Goal: Transaction & Acquisition: Purchase product/service

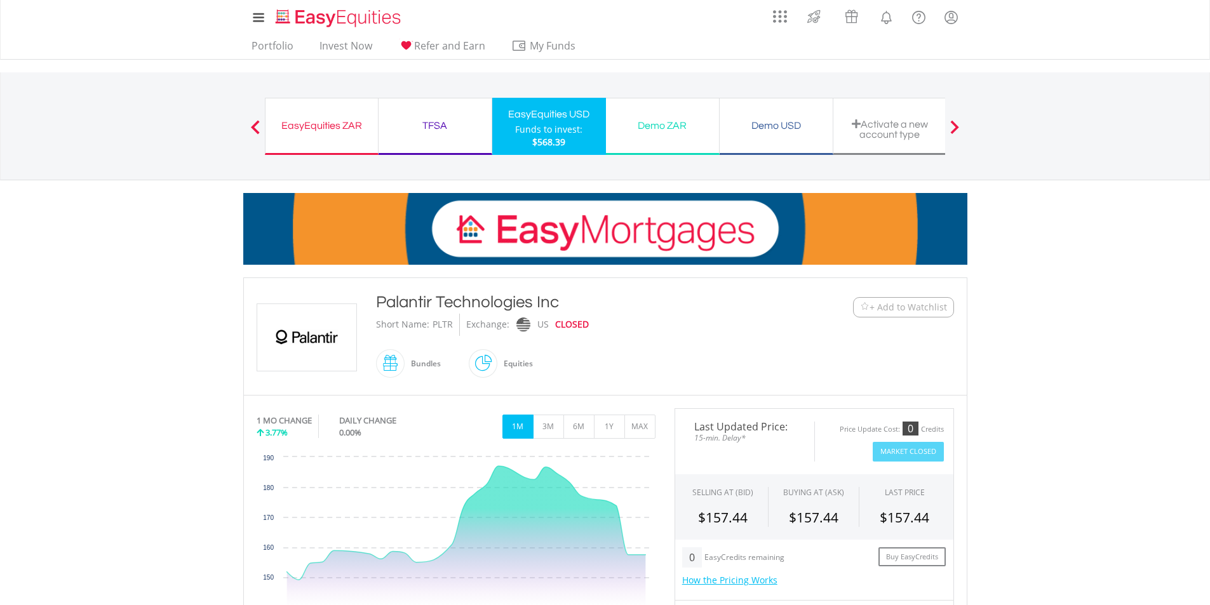
scroll to position [127, 0]
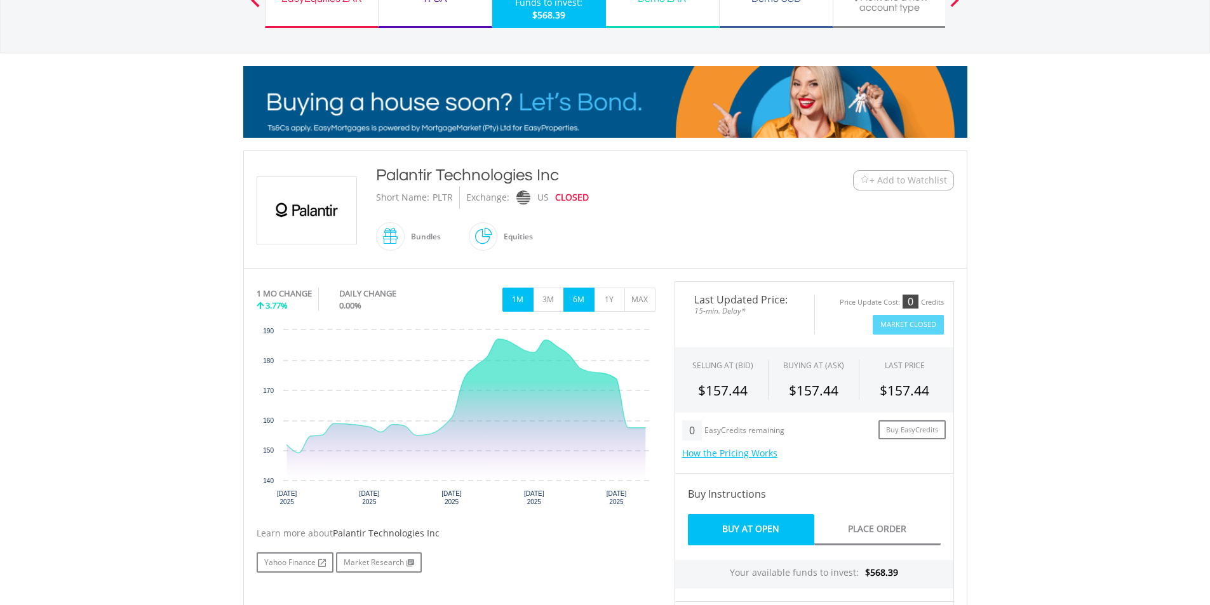
click at [581, 301] on button "6M" at bounding box center [578, 300] width 31 height 24
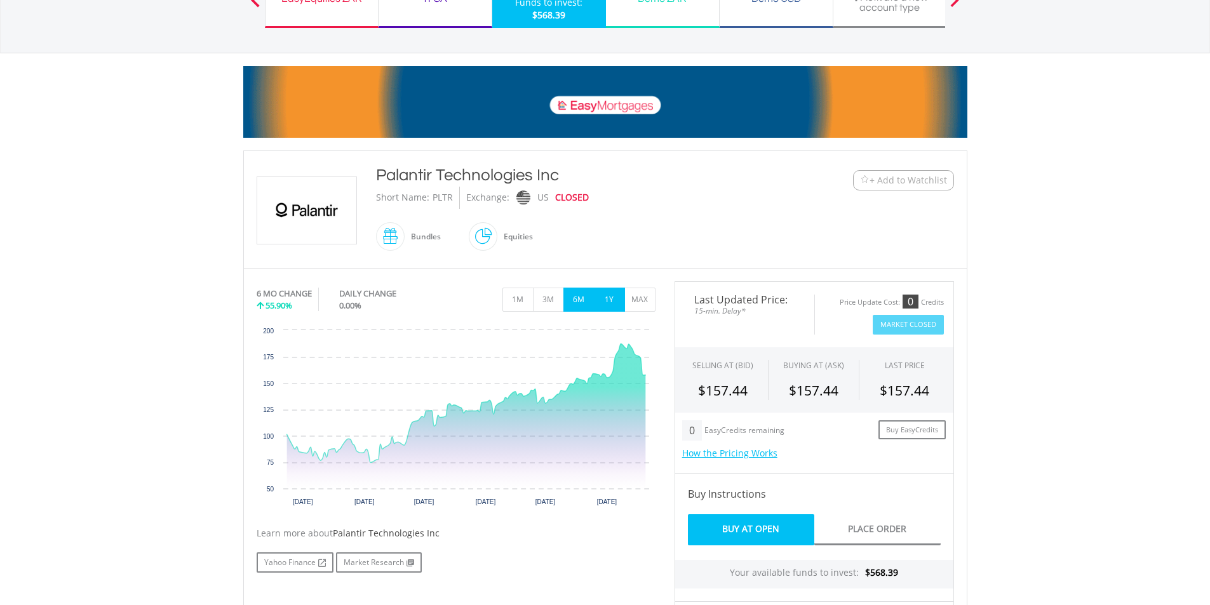
click at [611, 297] on button "1Y" at bounding box center [609, 300] width 31 height 24
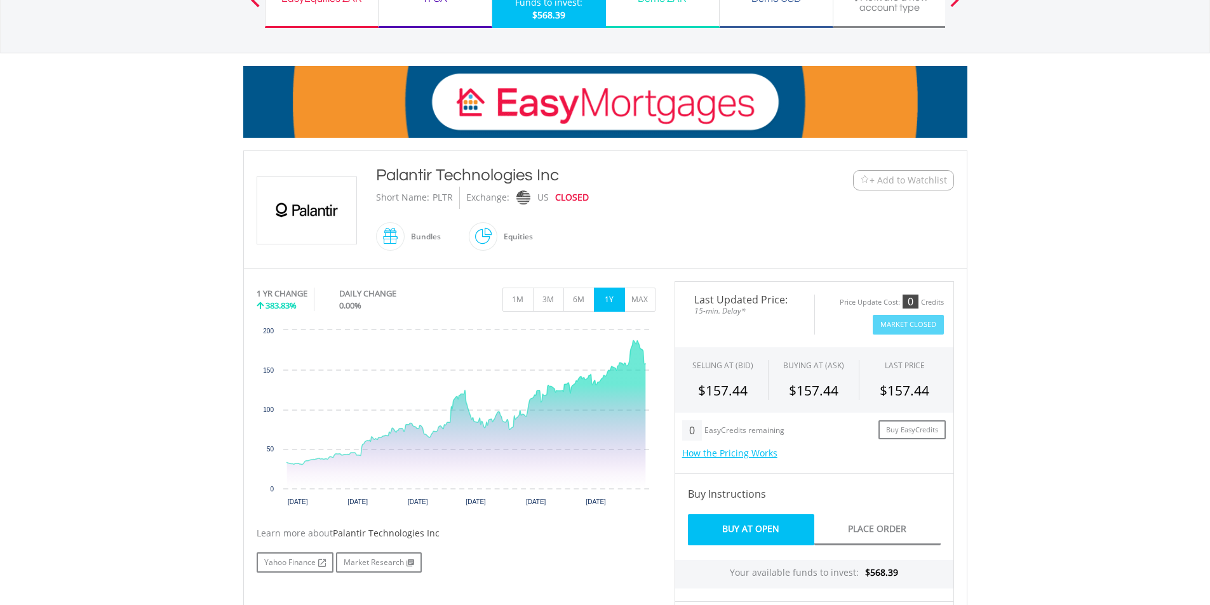
scroll to position [0, 0]
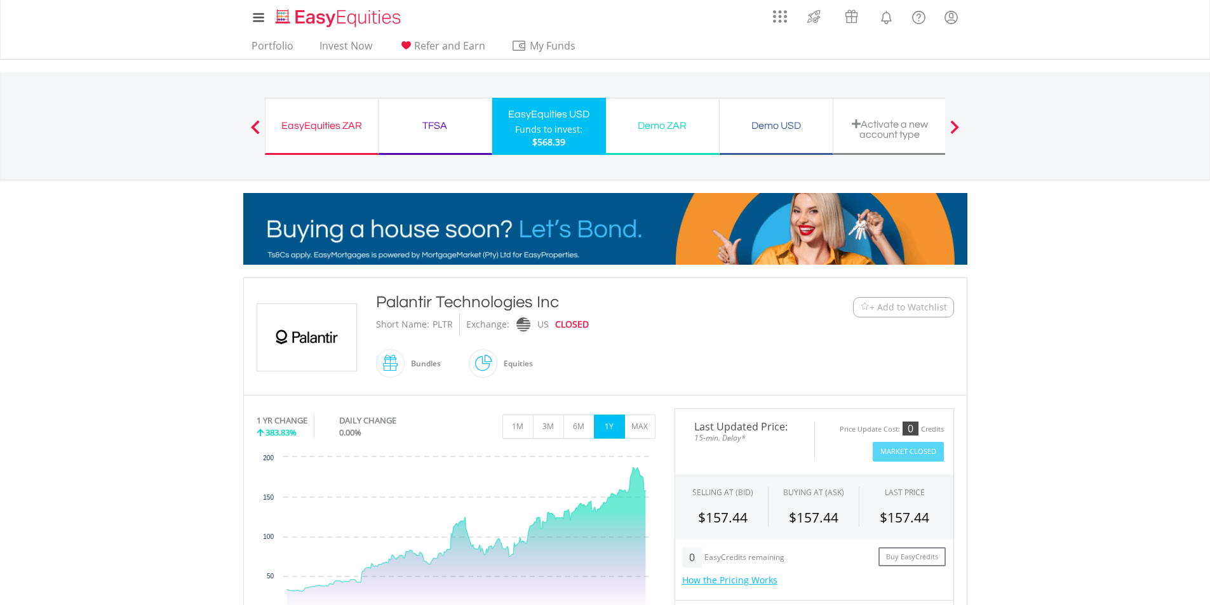
click at [325, 127] on div "EasyEquities ZAR" at bounding box center [321, 126] width 97 height 18
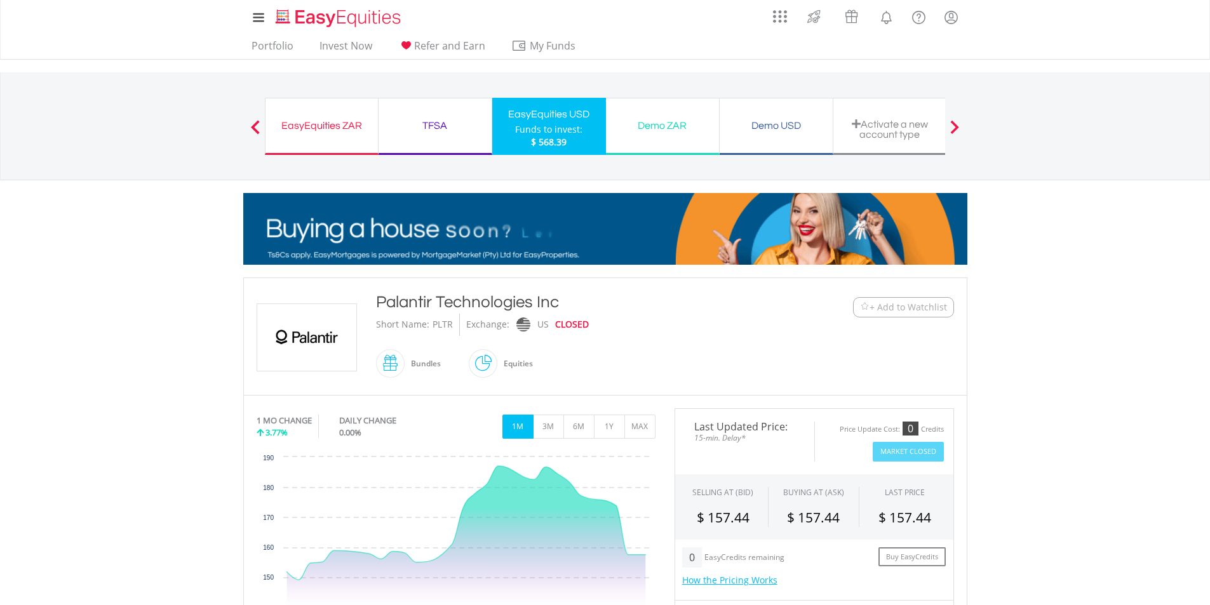
click at [543, 135] on div "Funds to invest:" at bounding box center [548, 129] width 67 height 13
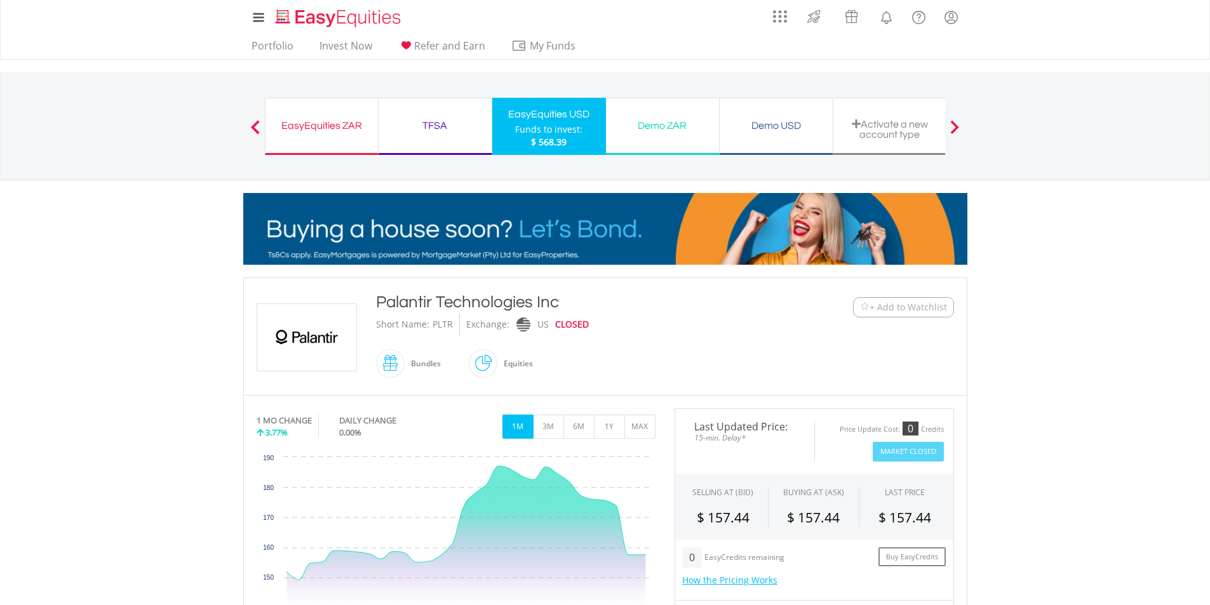
click at [556, 128] on div "Funds to invest:" at bounding box center [548, 129] width 67 height 13
click at [252, 126] on span at bounding box center [255, 127] width 9 height 14
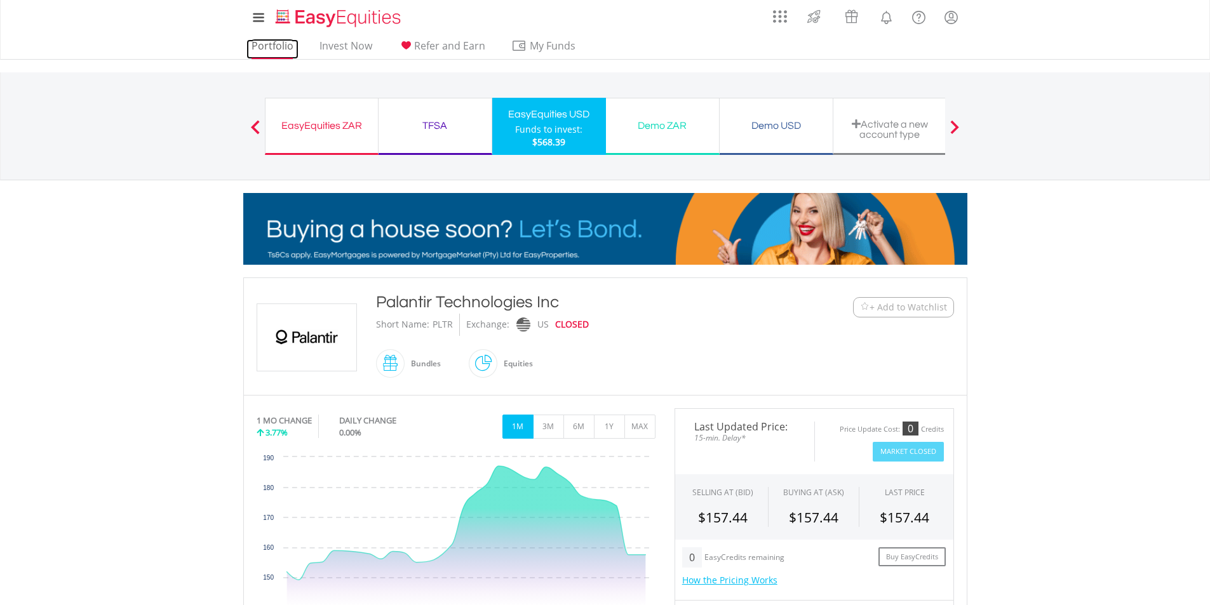
click at [285, 45] on link "Portfolio" at bounding box center [272, 49] width 52 height 20
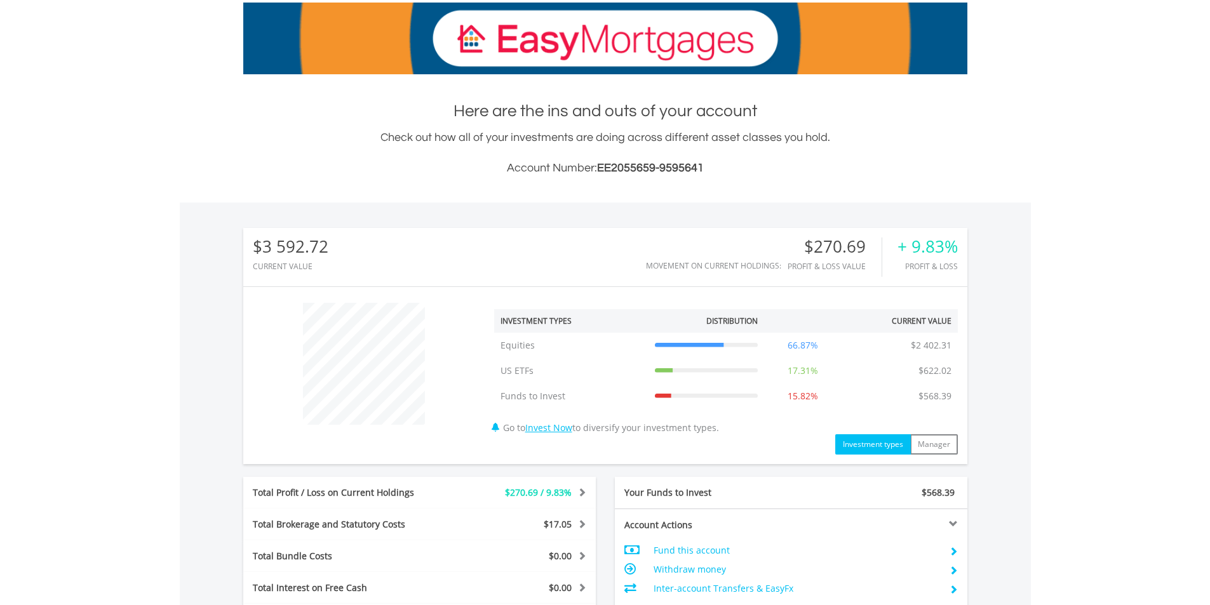
scroll to position [381, 0]
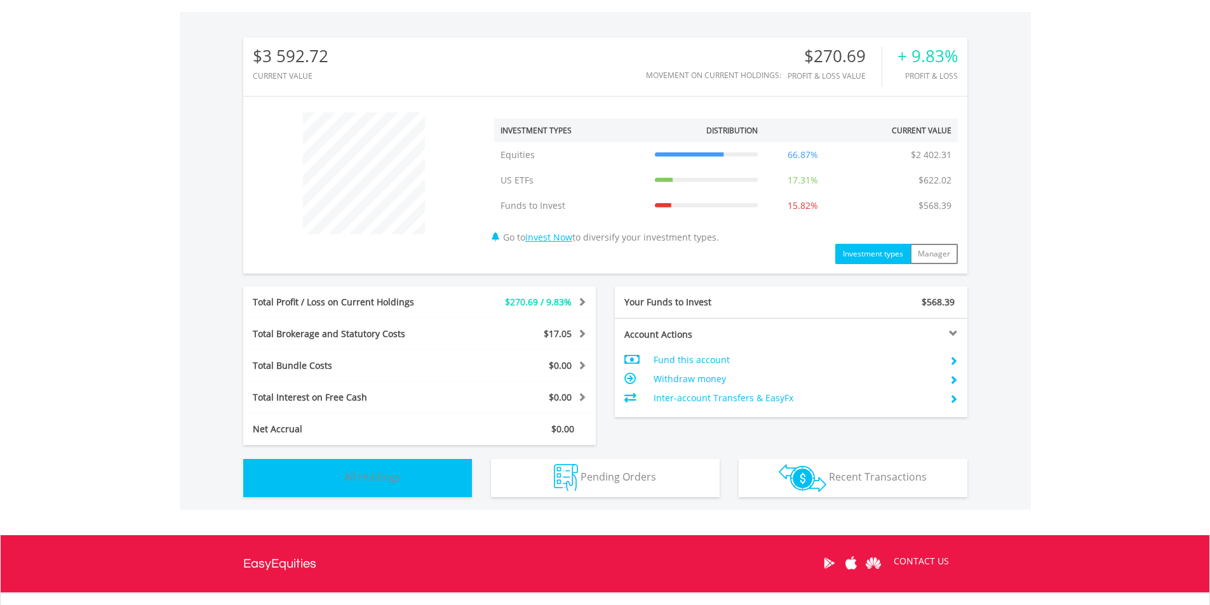
click at [368, 478] on span "All Holdings" at bounding box center [372, 477] width 57 height 14
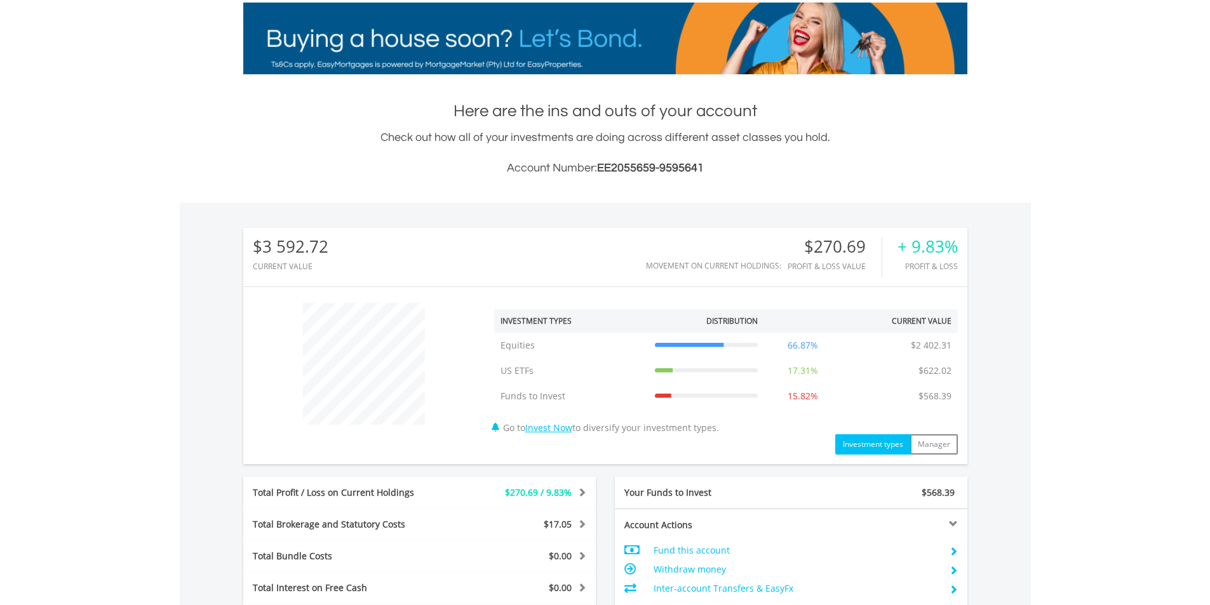
scroll to position [0, 0]
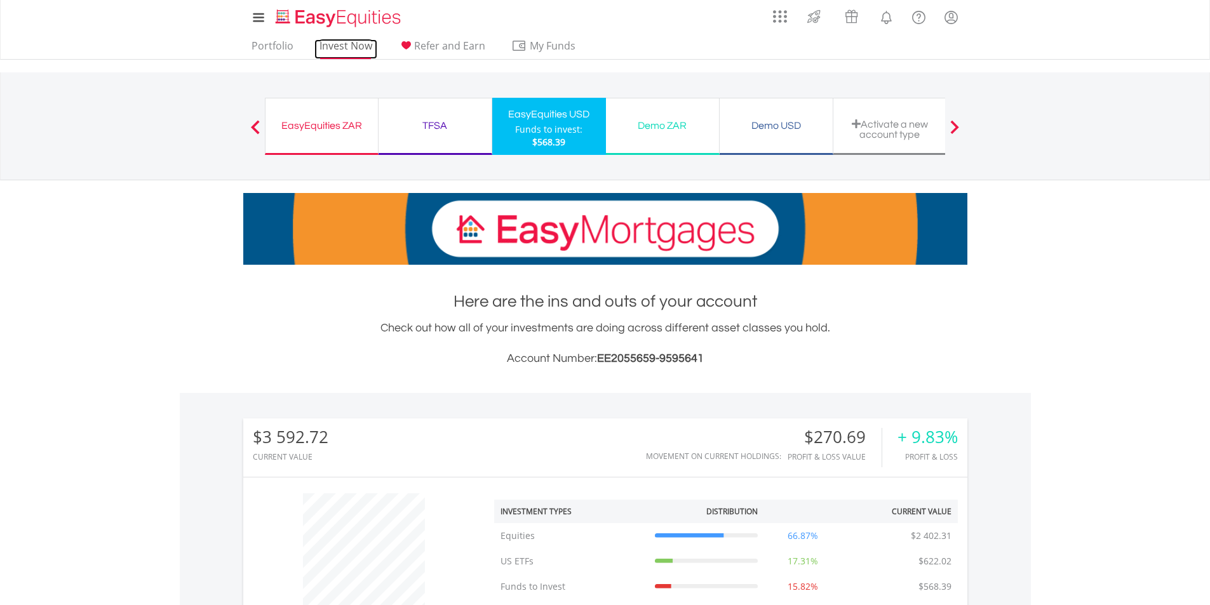
click at [356, 42] on link "Invest Now" at bounding box center [345, 49] width 63 height 20
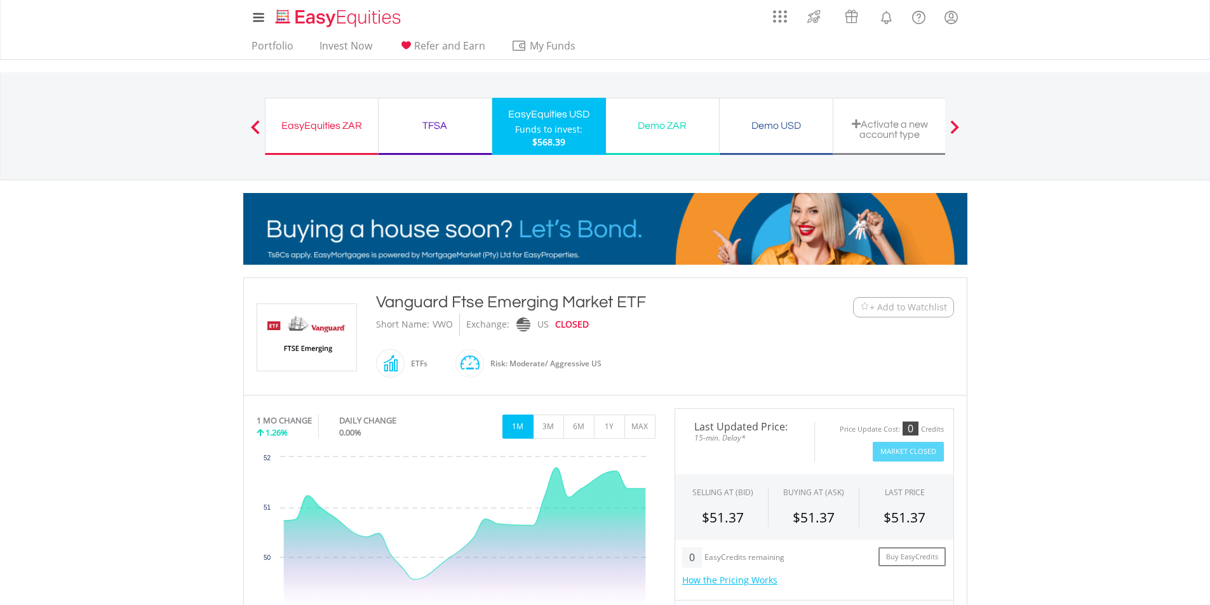
scroll to position [191, 0]
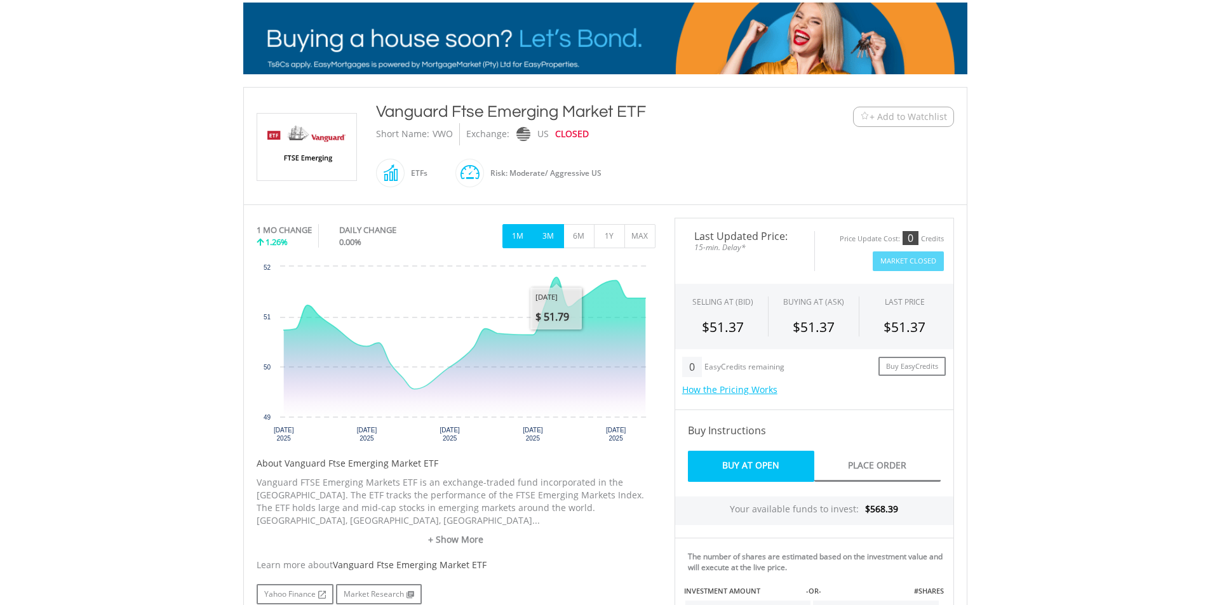
click at [551, 243] on button "3M" at bounding box center [548, 236] width 31 height 24
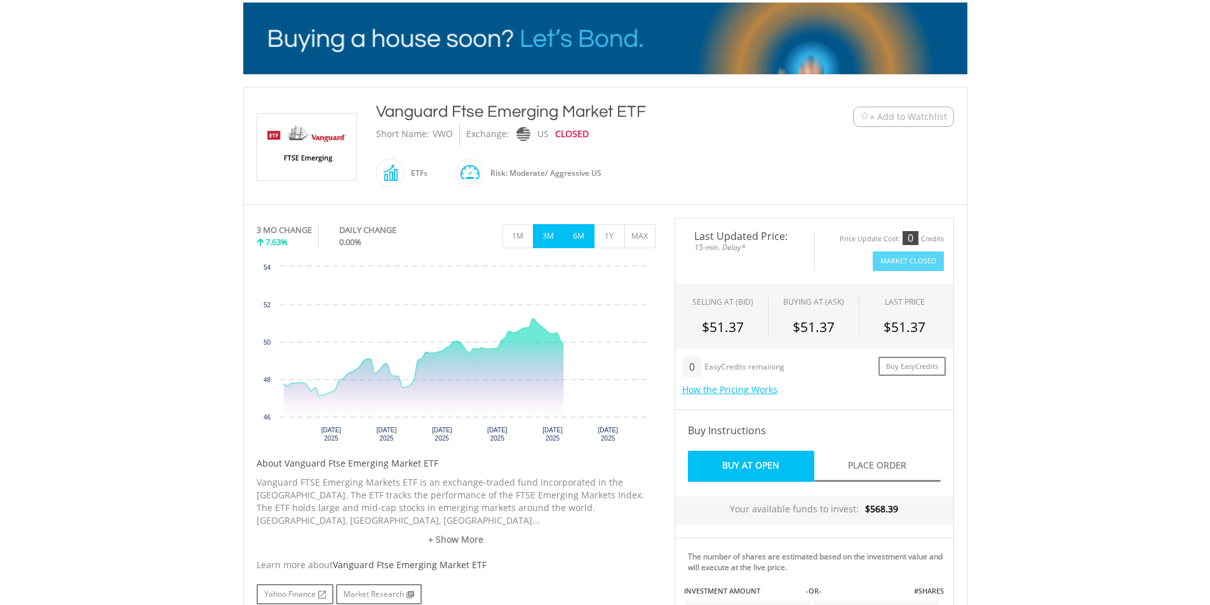
click at [570, 241] on button "6M" at bounding box center [578, 236] width 31 height 24
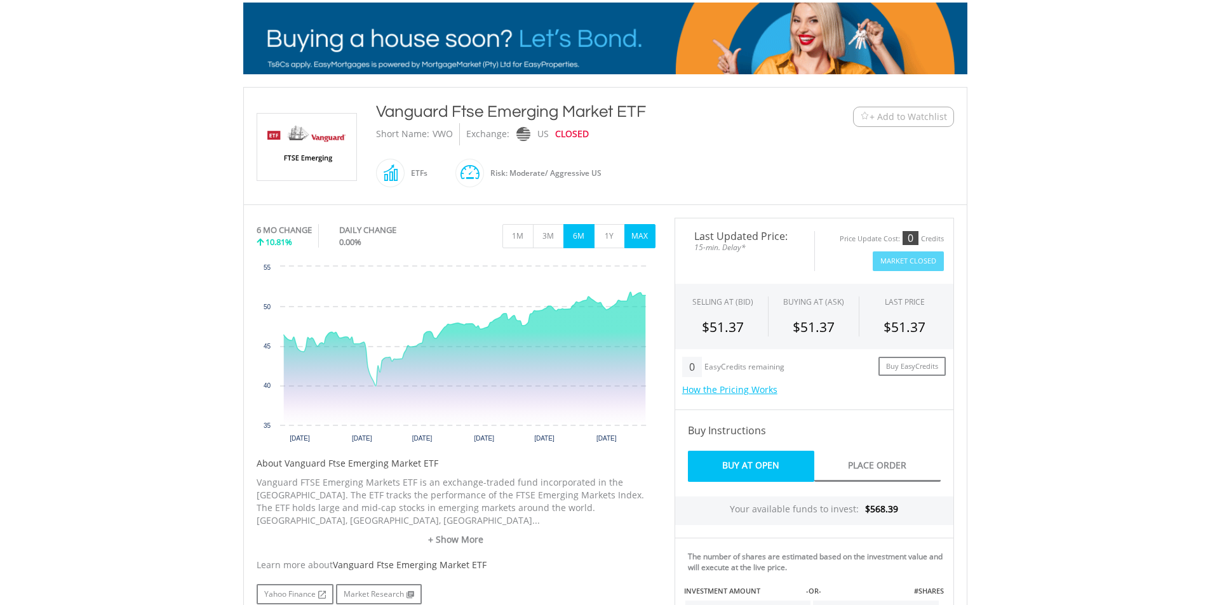
click at [628, 238] on button "MAX" at bounding box center [639, 236] width 31 height 24
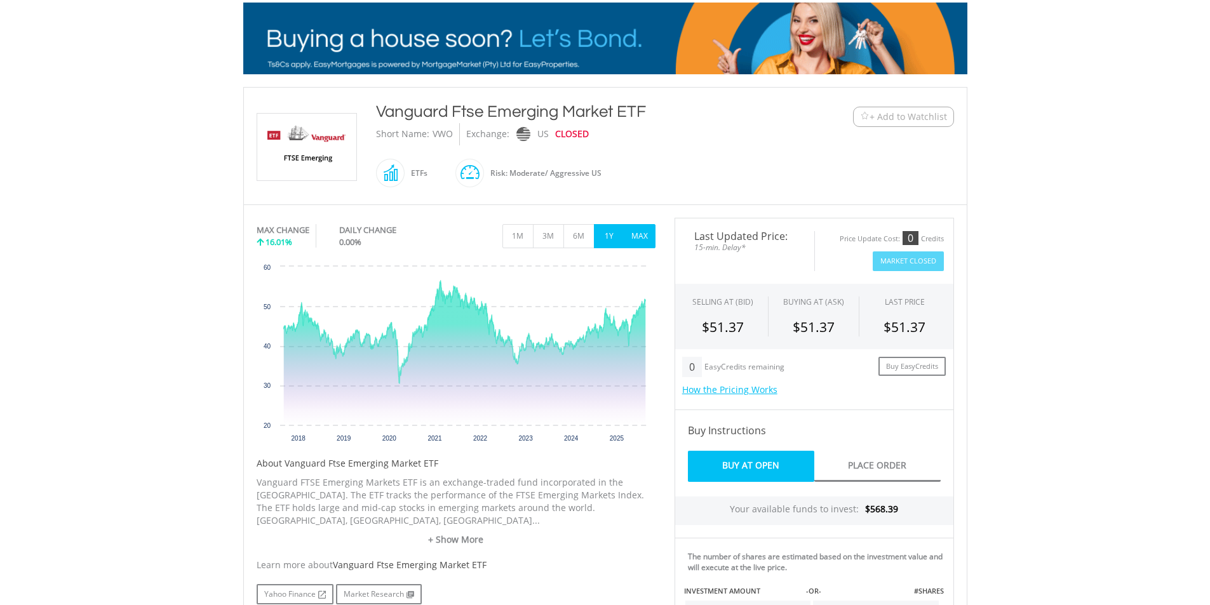
scroll to position [254, 0]
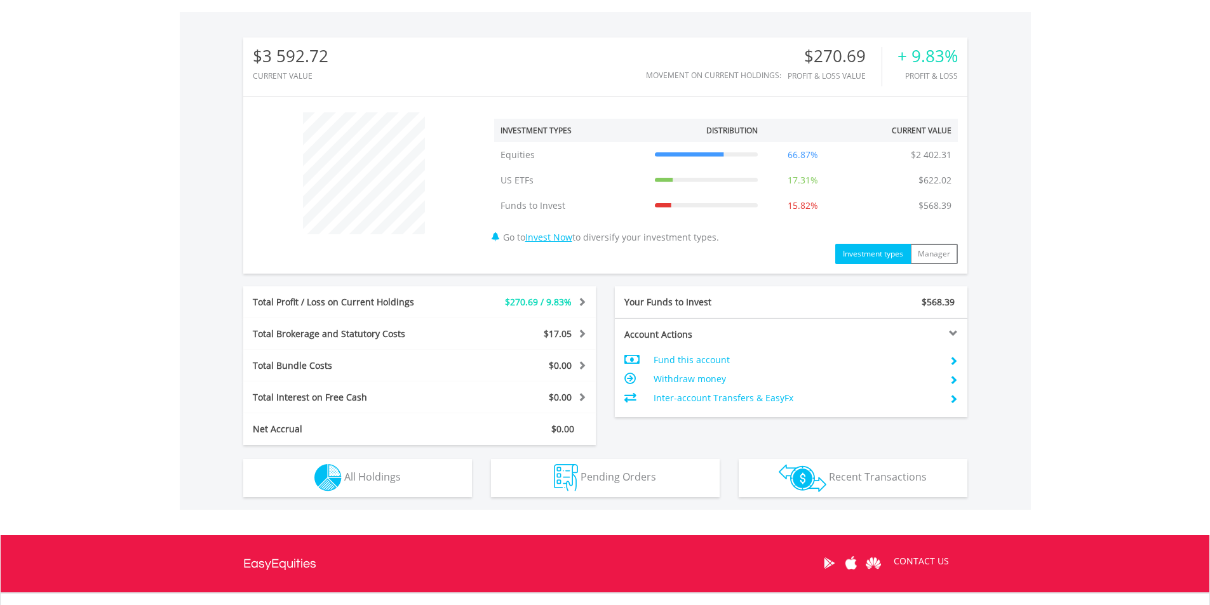
scroll to position [495, 0]
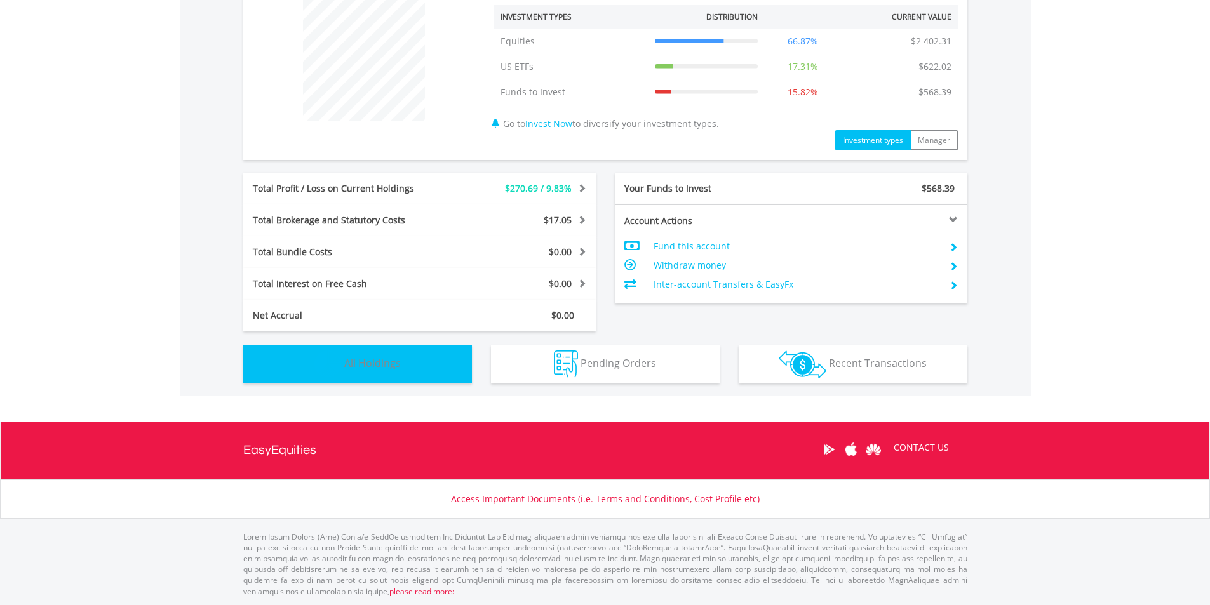
click at [415, 362] on button "Holdings All Holdings" at bounding box center [357, 364] width 229 height 38
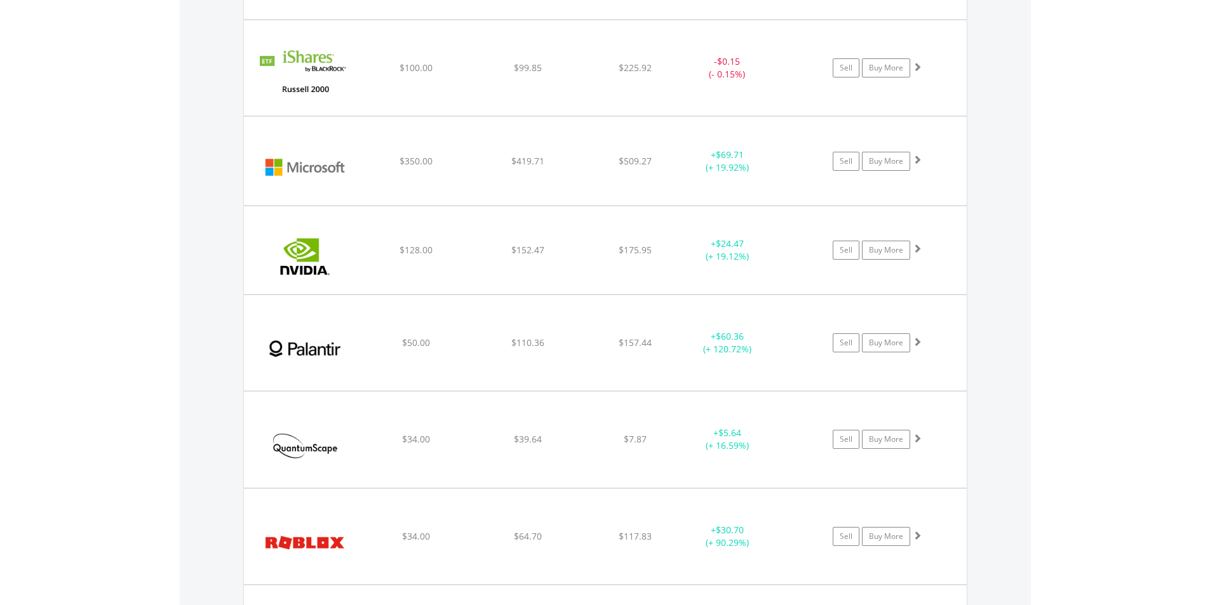
scroll to position [1996, 0]
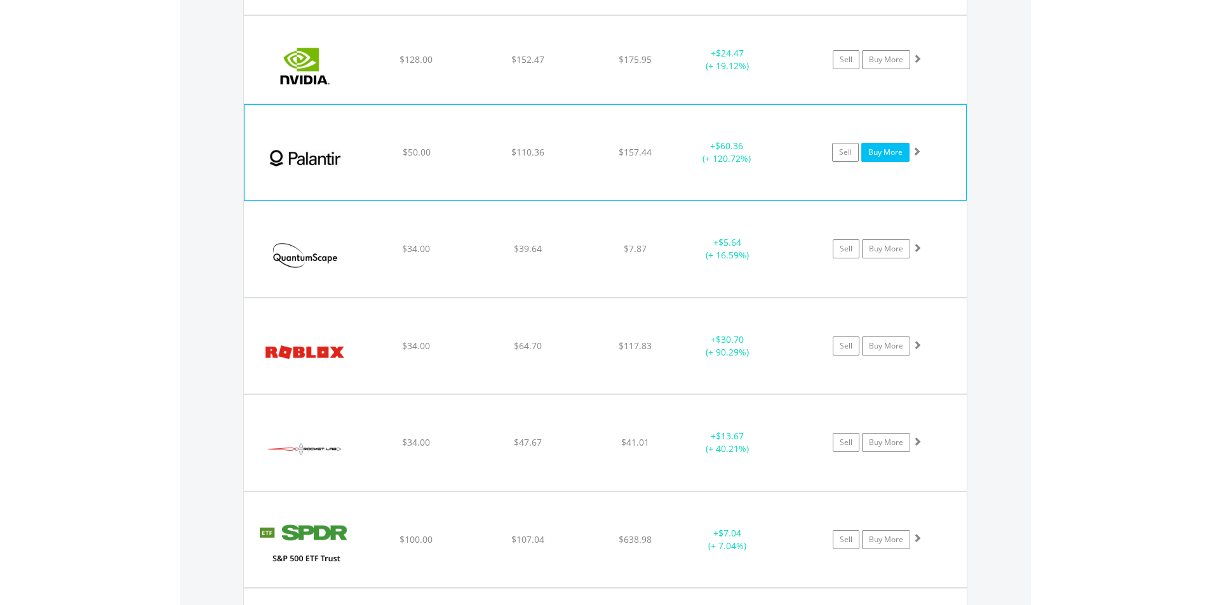
click at [896, 159] on link "Buy More" at bounding box center [885, 152] width 48 height 19
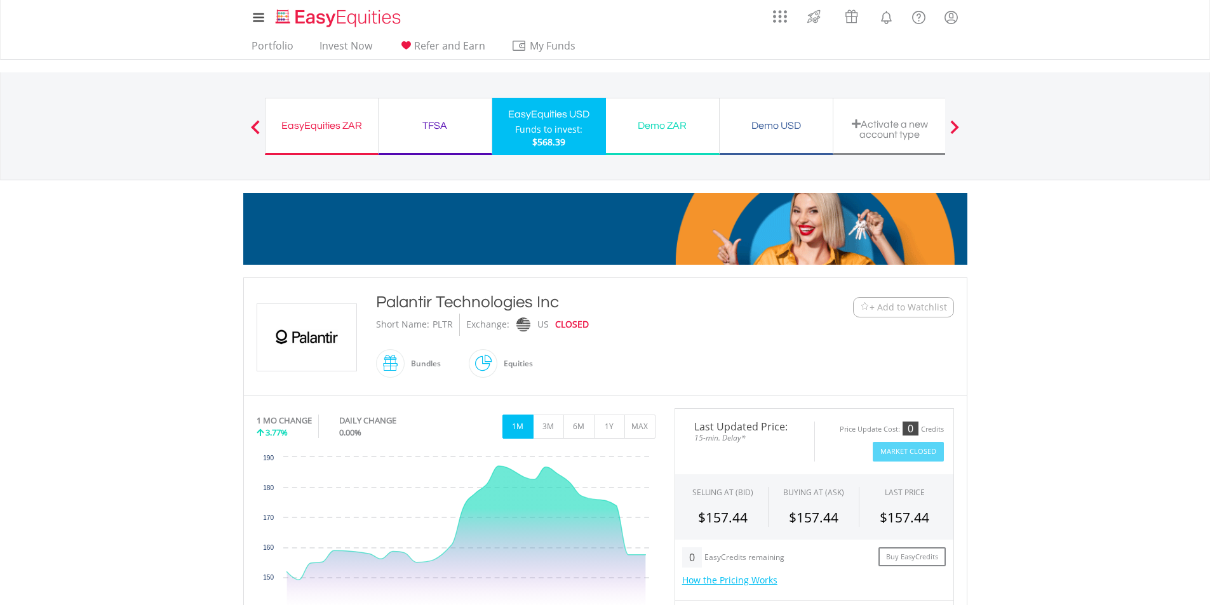
scroll to position [127, 0]
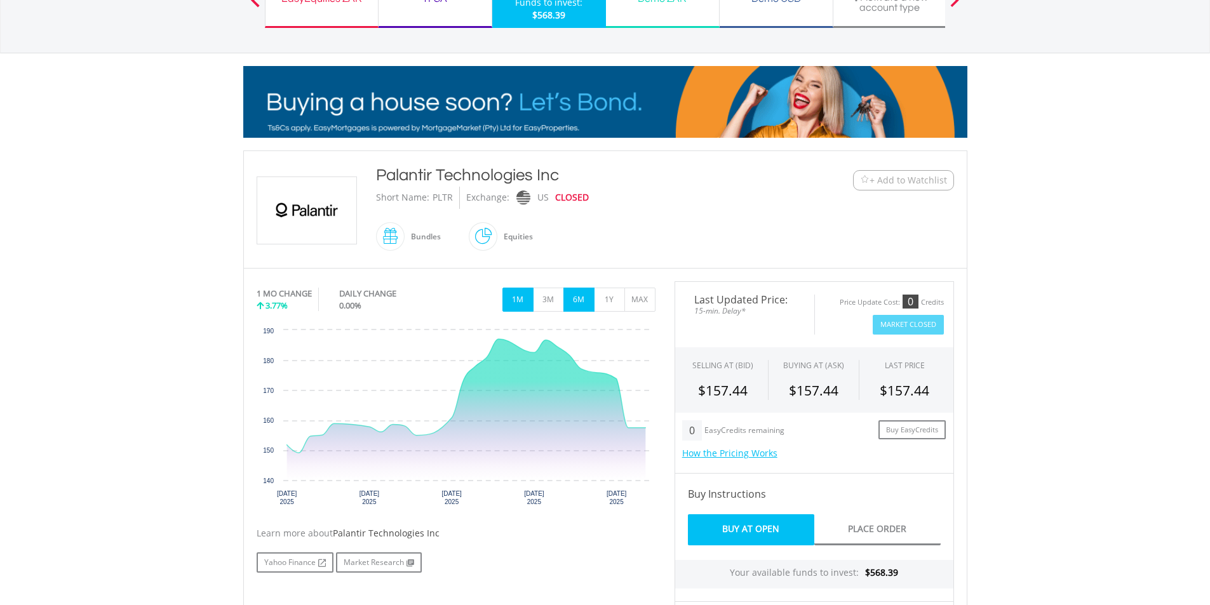
click at [580, 305] on button "6M" at bounding box center [578, 300] width 31 height 24
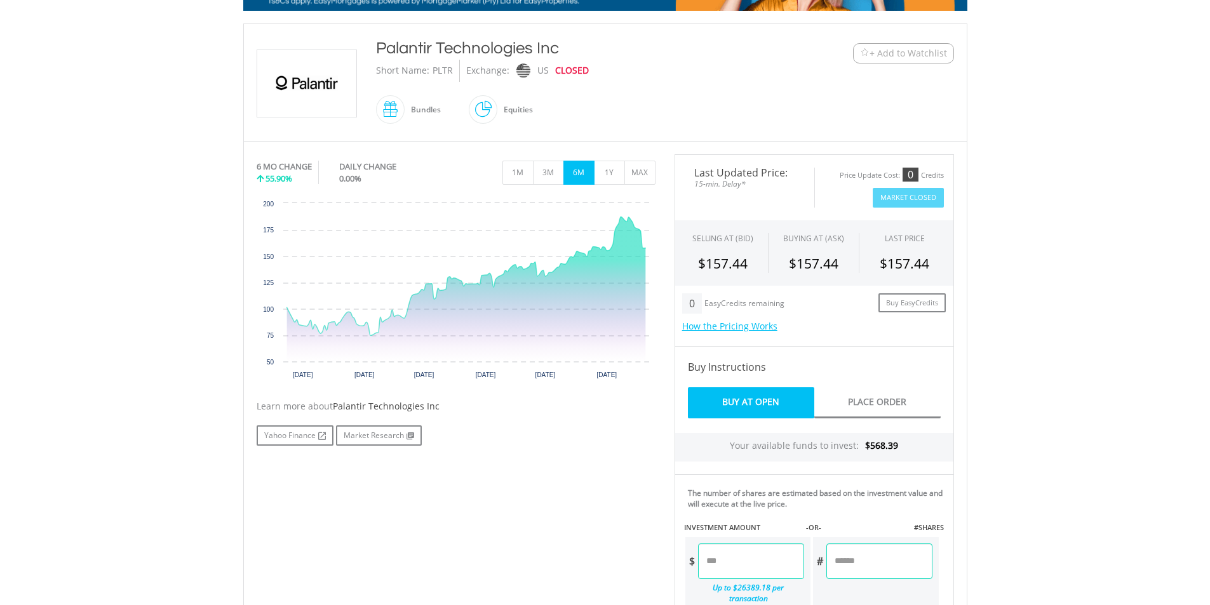
scroll to position [445, 0]
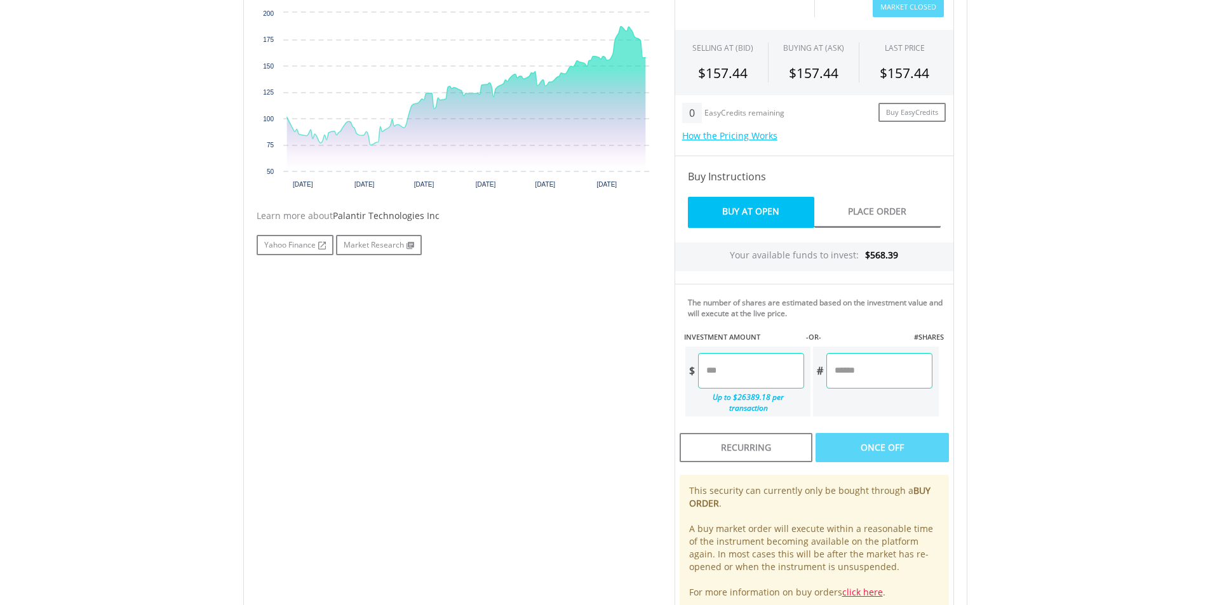
click at [732, 368] on input "number" at bounding box center [751, 371] width 106 height 36
type input "******"
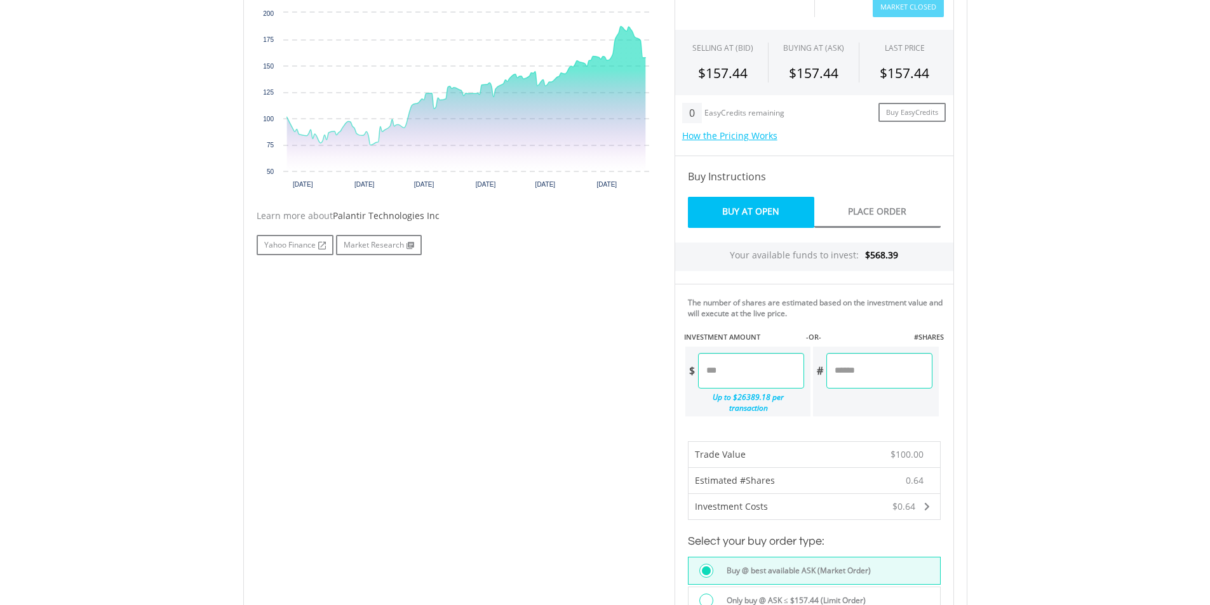
scroll to position [572, 0]
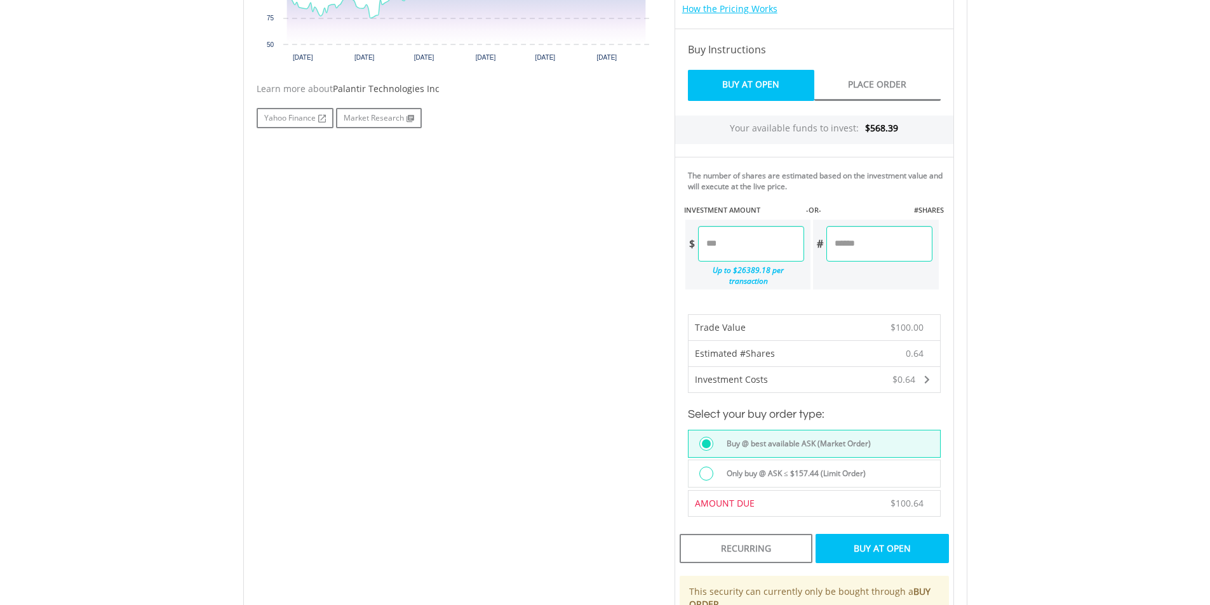
click at [894, 539] on div "Buy At Open" at bounding box center [881, 548] width 133 height 29
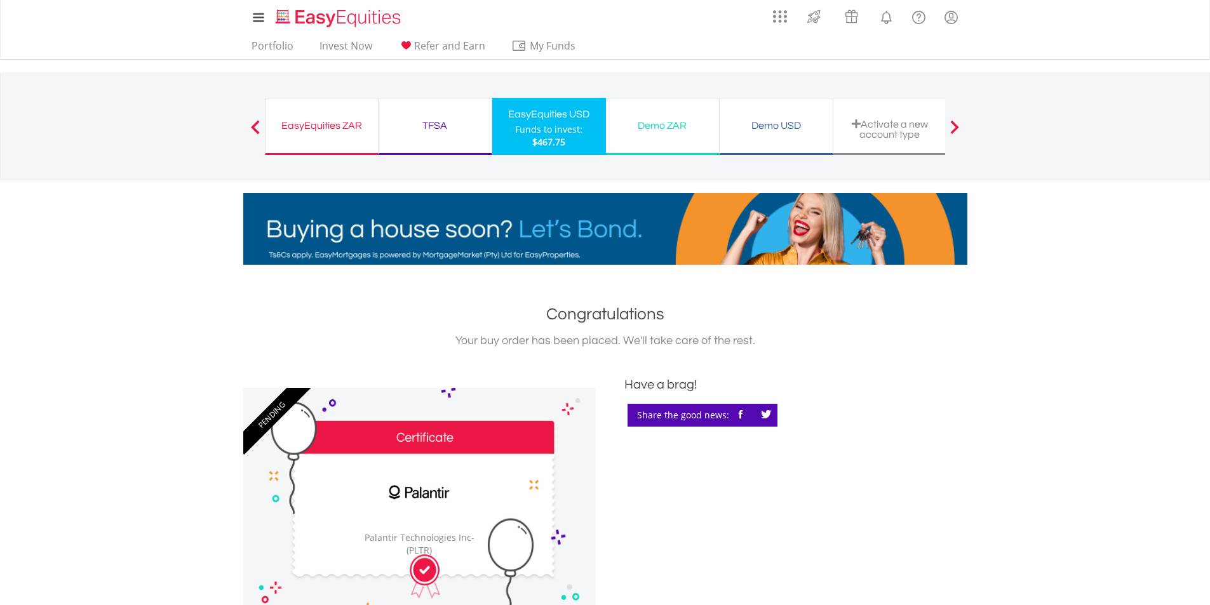
click at [547, 135] on div "Funds to invest:" at bounding box center [548, 129] width 67 height 13
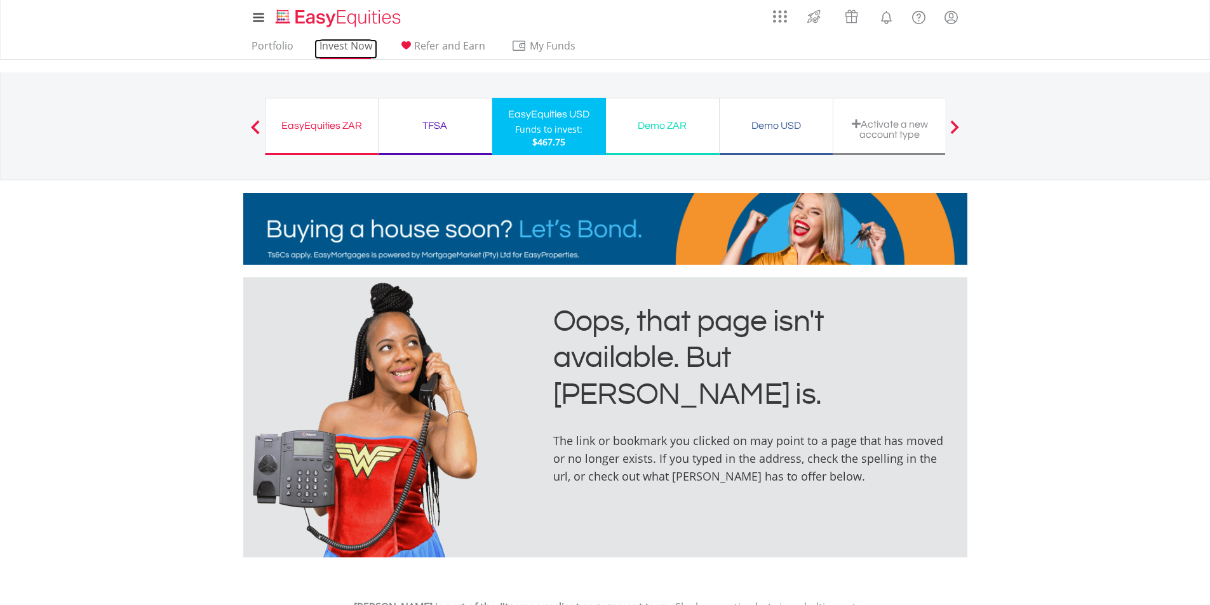
click at [353, 45] on link "Invest Now" at bounding box center [345, 49] width 63 height 20
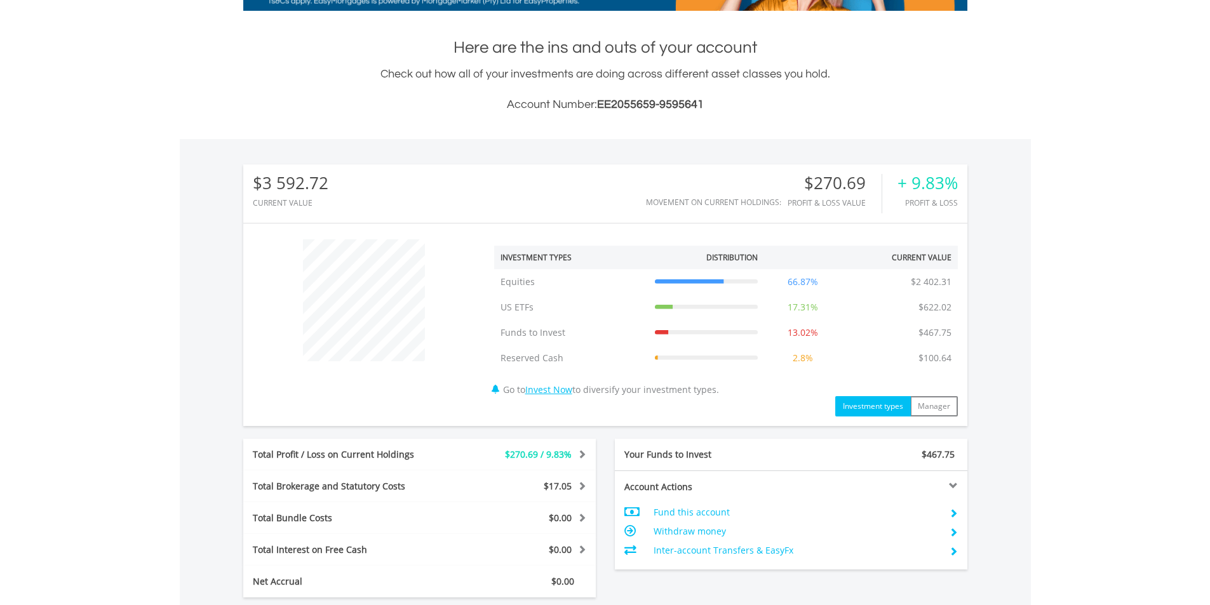
scroll to position [445, 0]
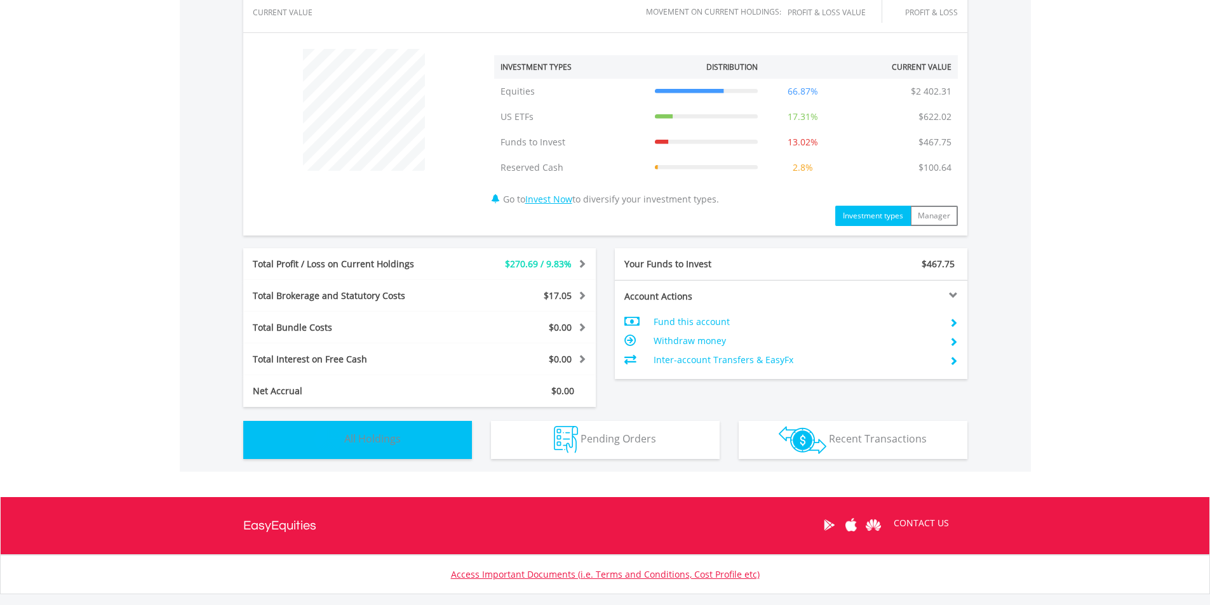
click at [397, 428] on button "Holdings All Holdings" at bounding box center [357, 440] width 229 height 38
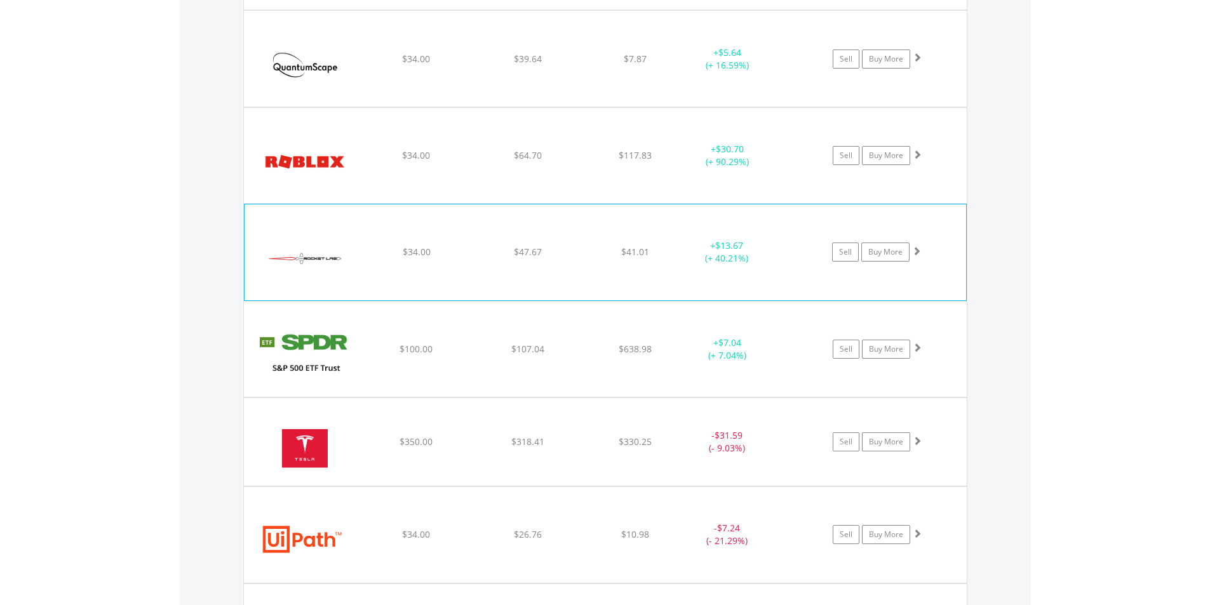
scroll to position [2466, 0]
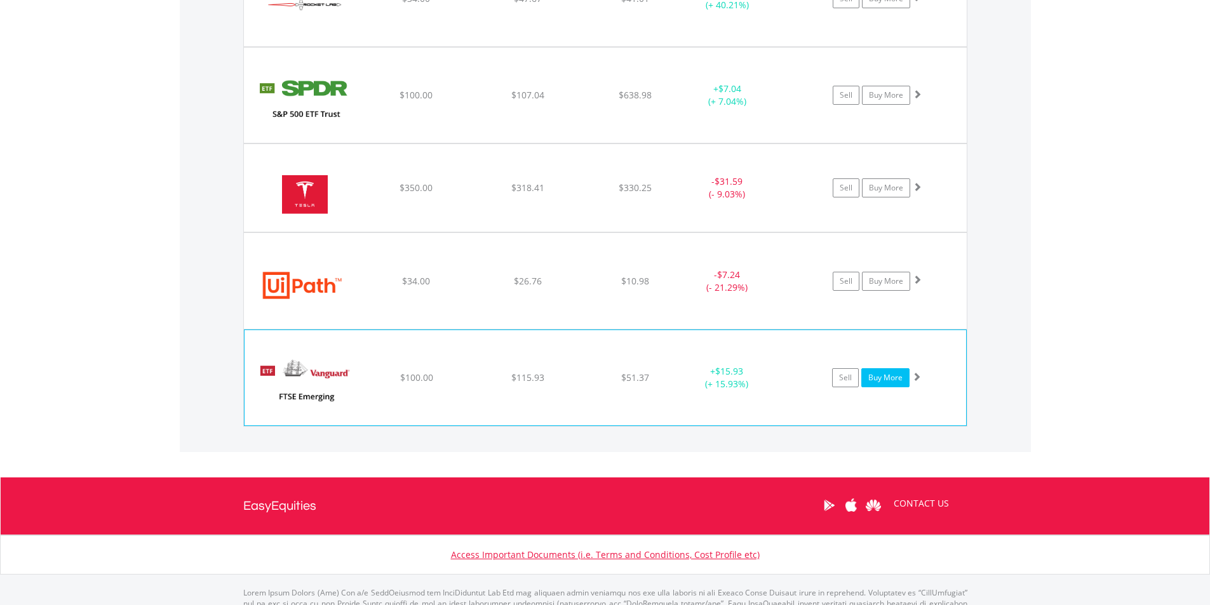
click at [887, 385] on link "Buy More" at bounding box center [885, 377] width 48 height 19
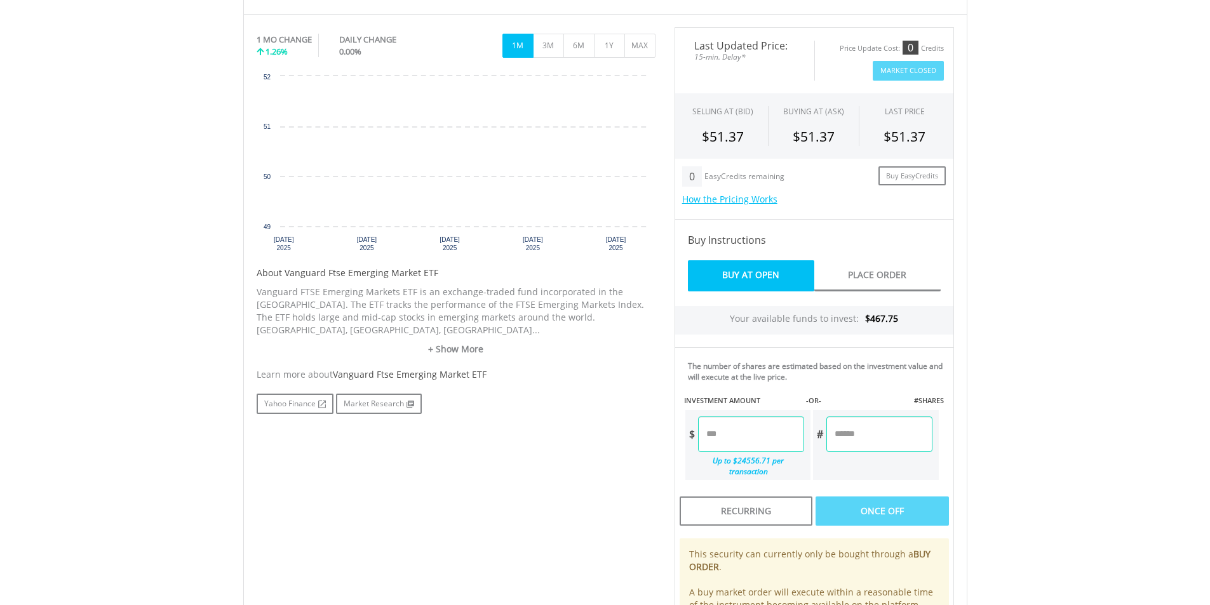
scroll to position [392, 0]
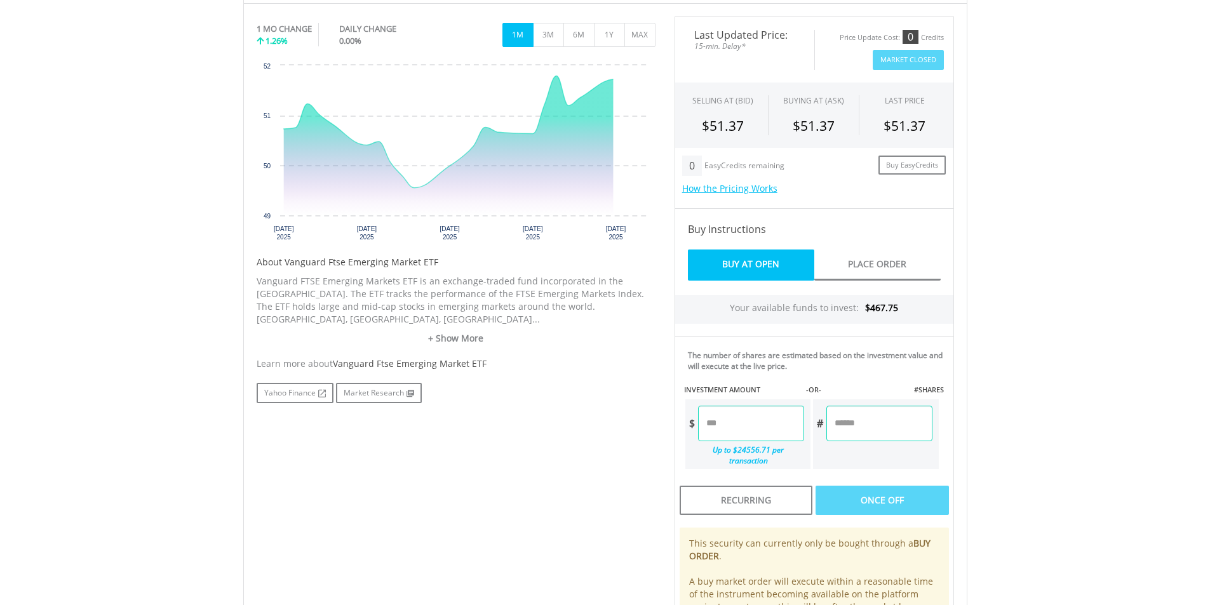
click at [740, 424] on input "number" at bounding box center [751, 424] width 106 height 36
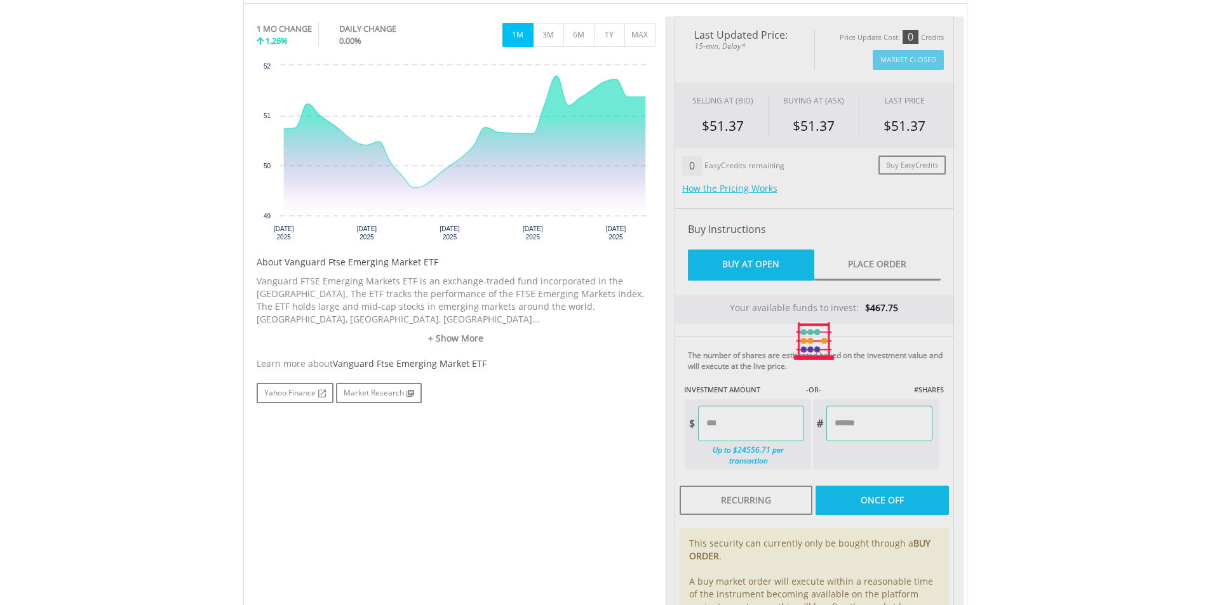
type input "******"
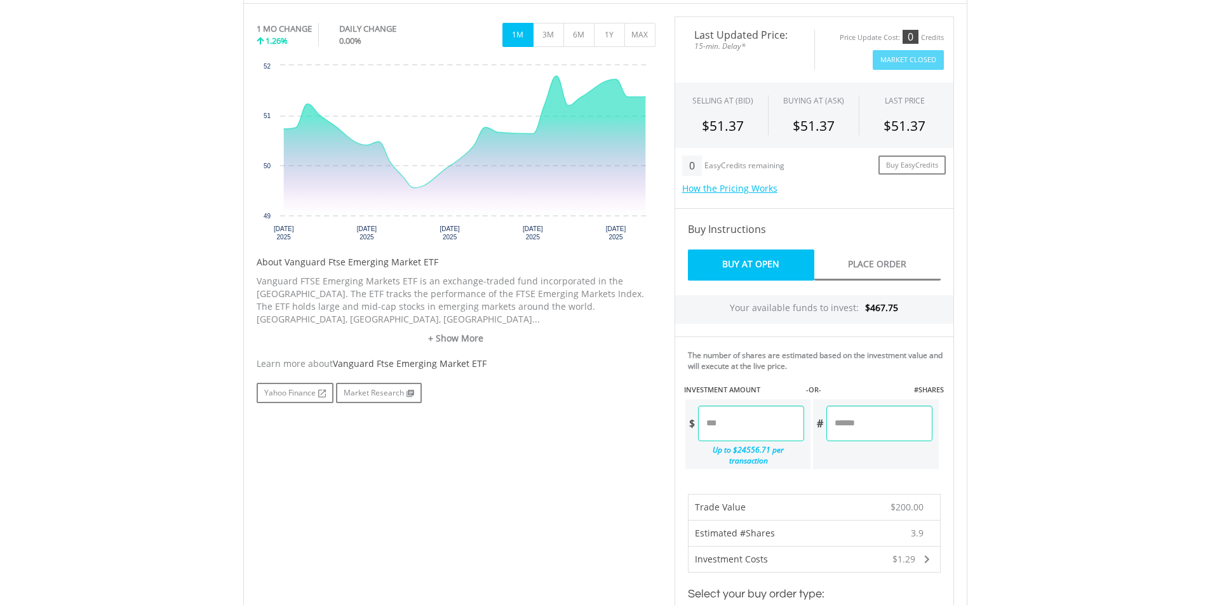
scroll to position [646, 0]
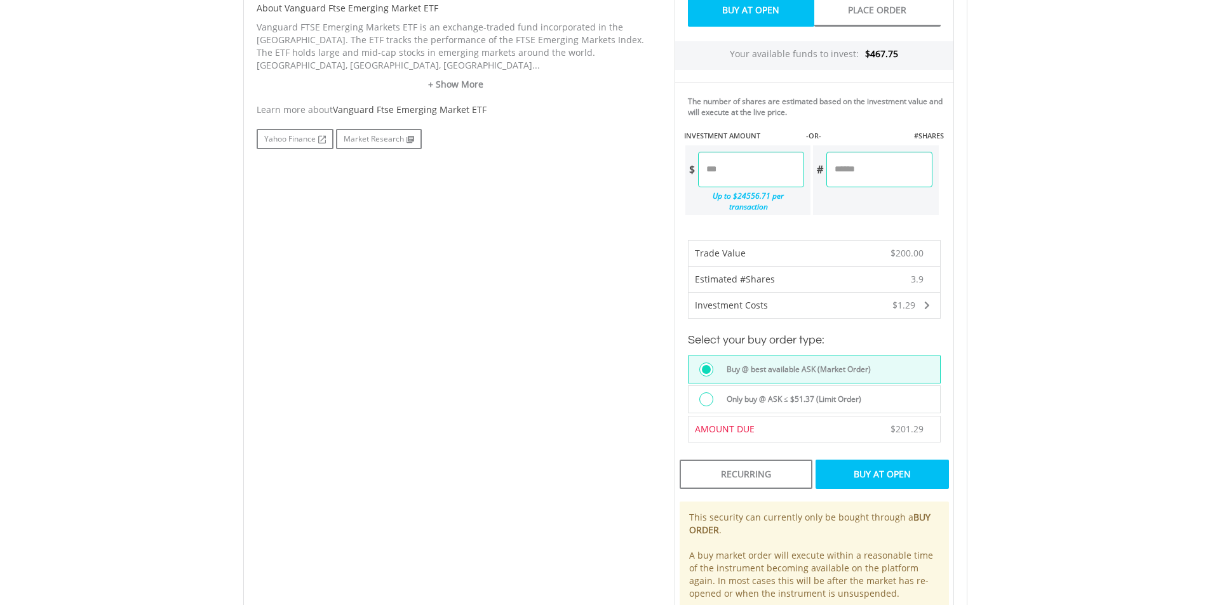
click at [892, 466] on div "Buy At Open" at bounding box center [881, 474] width 133 height 29
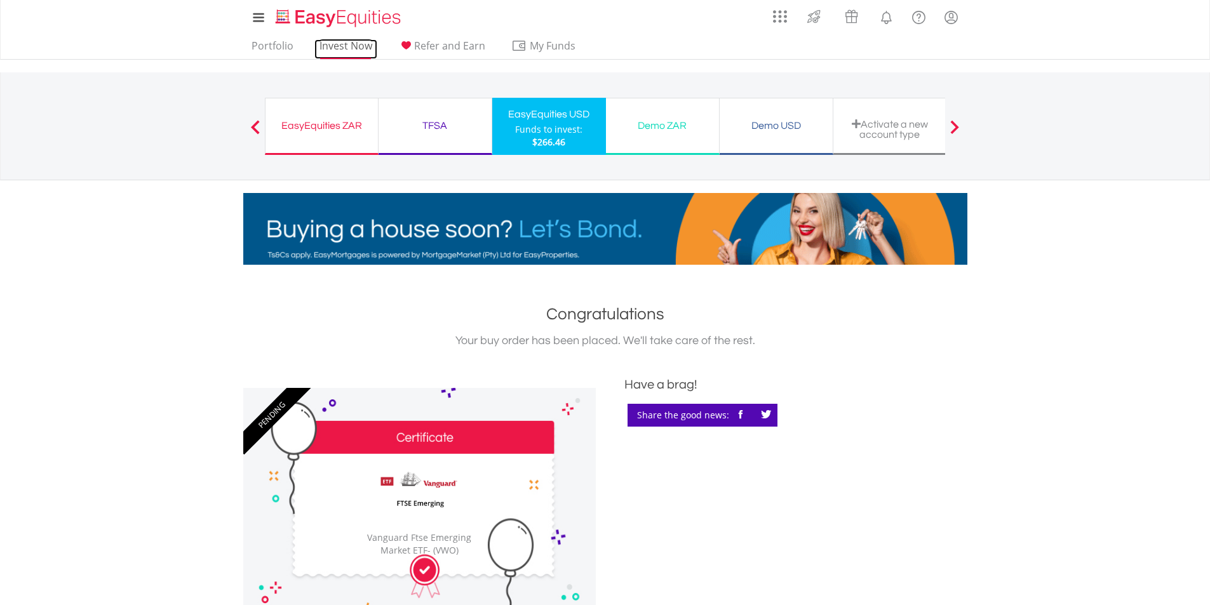
click at [351, 47] on link "Invest Now" at bounding box center [345, 49] width 63 height 20
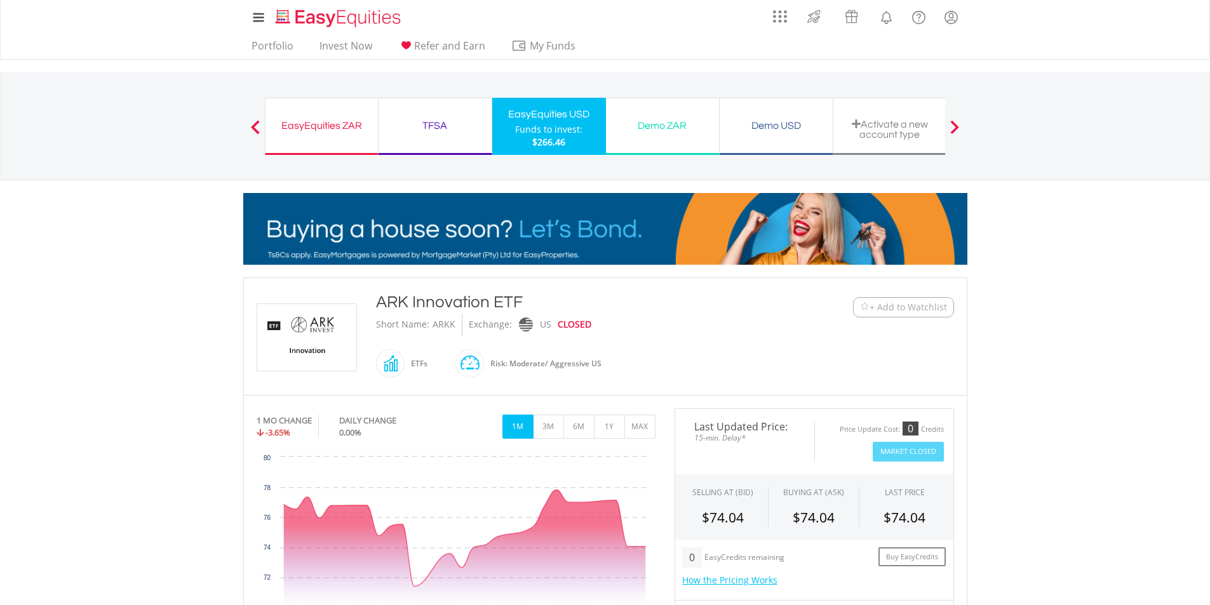
scroll to position [127, 0]
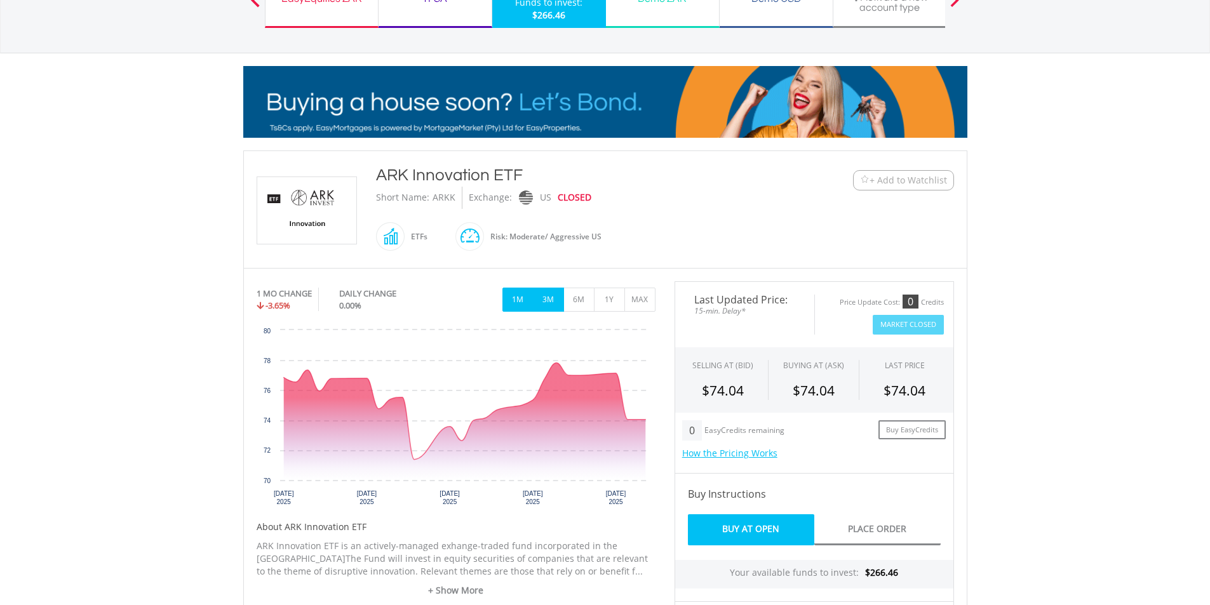
click at [538, 298] on button "3M" at bounding box center [548, 300] width 31 height 24
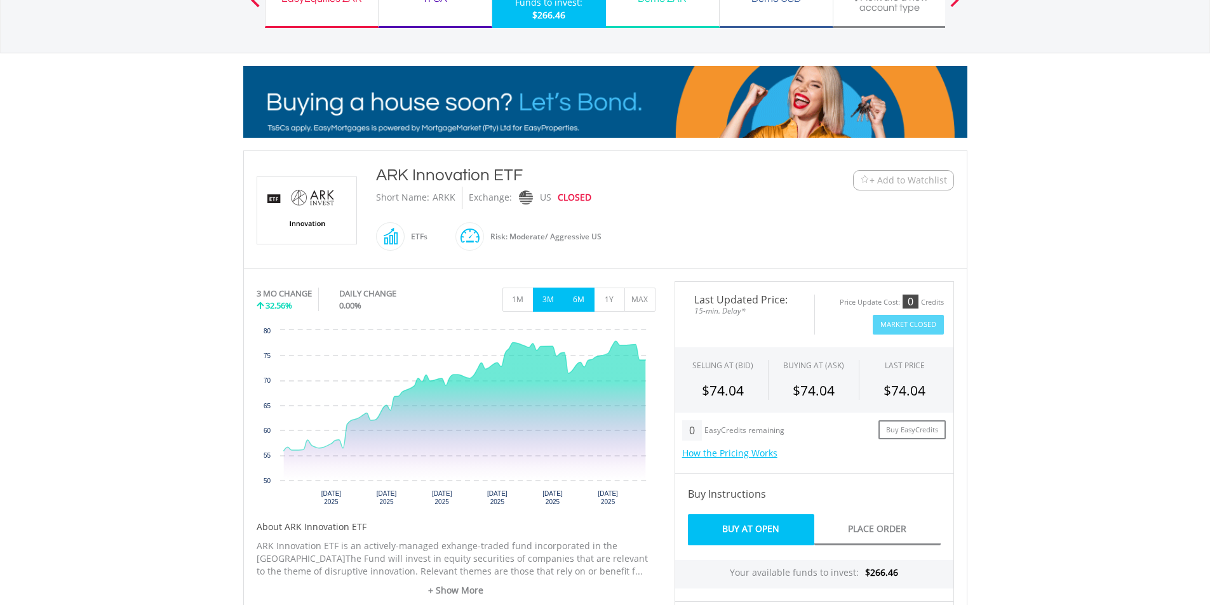
click at [591, 303] on button "6M" at bounding box center [578, 300] width 31 height 24
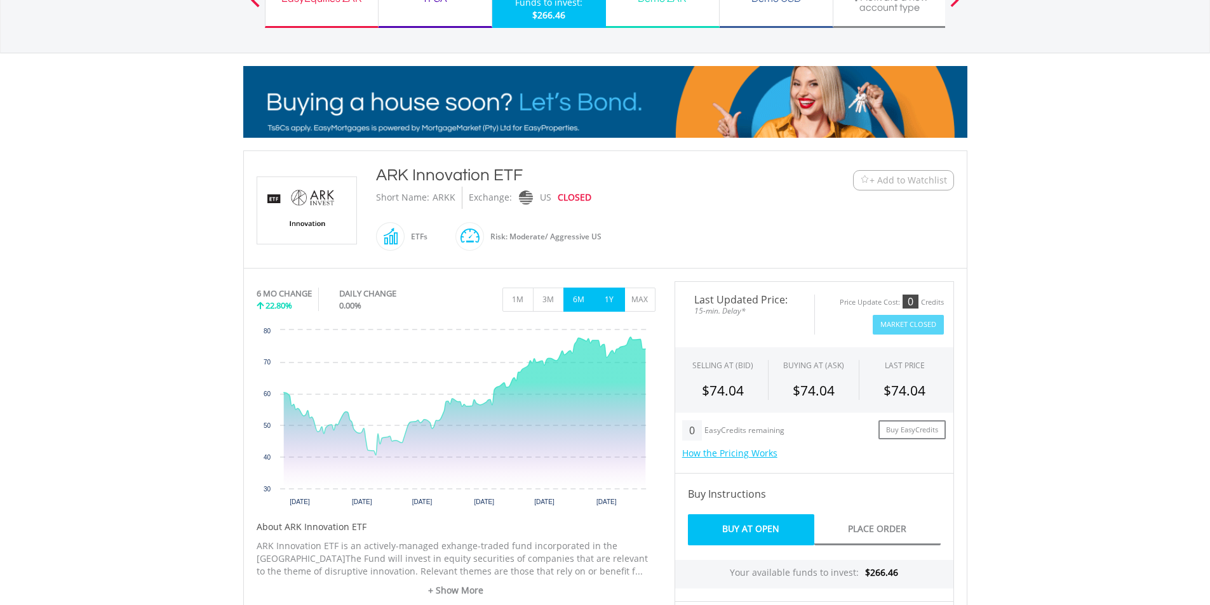
click at [610, 304] on button "1Y" at bounding box center [609, 300] width 31 height 24
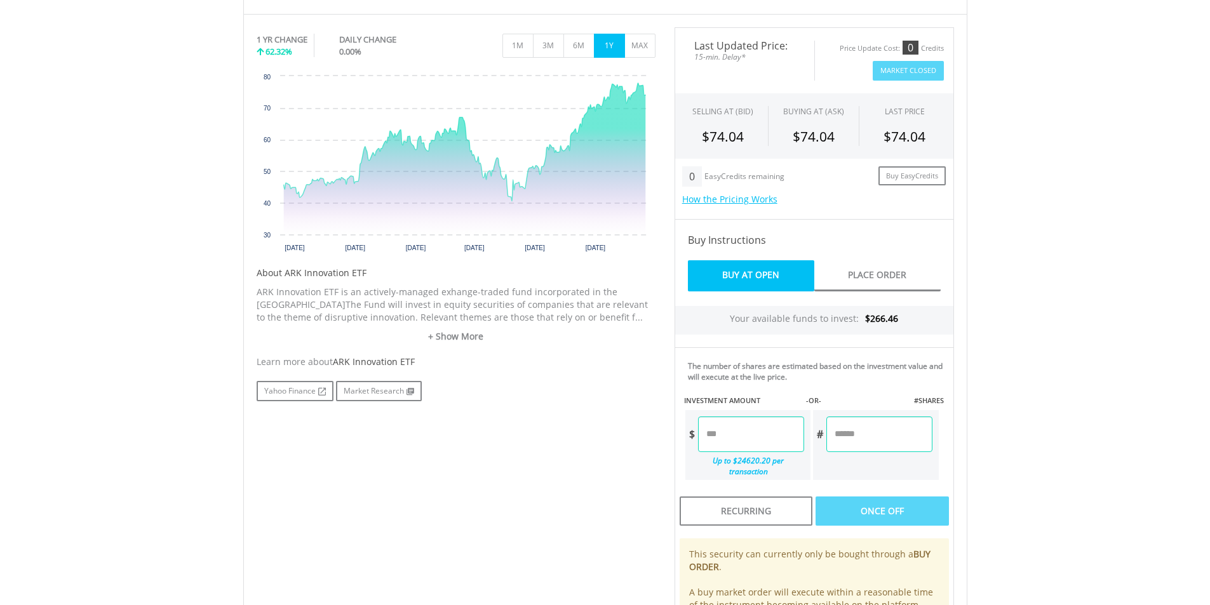
scroll to position [572, 0]
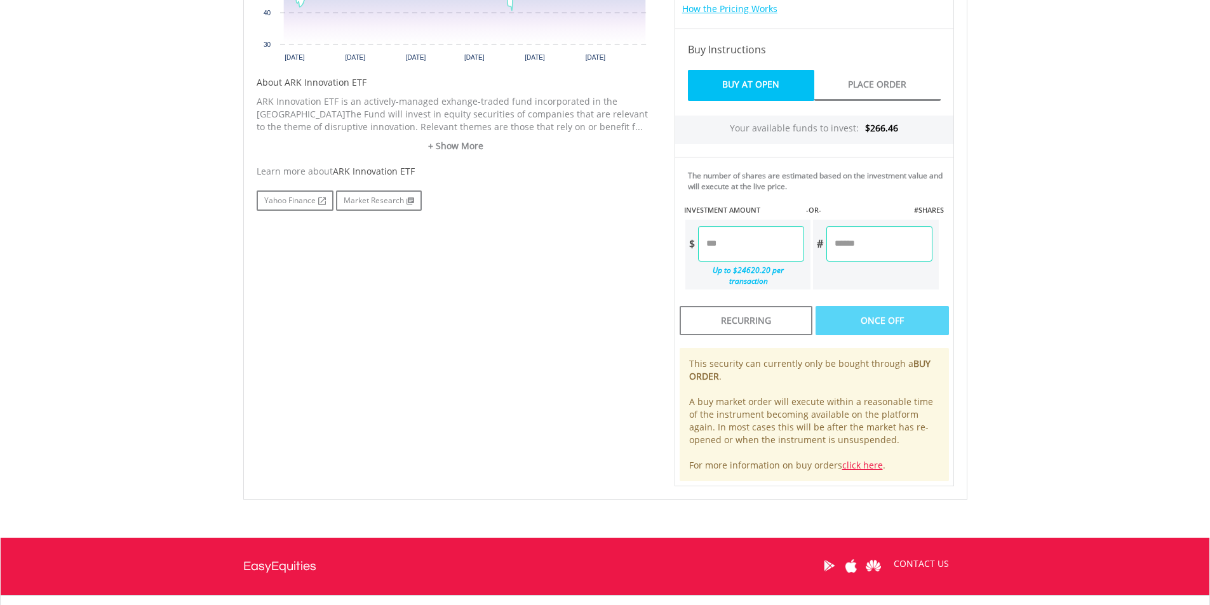
click at [723, 252] on input "number" at bounding box center [751, 244] width 106 height 36
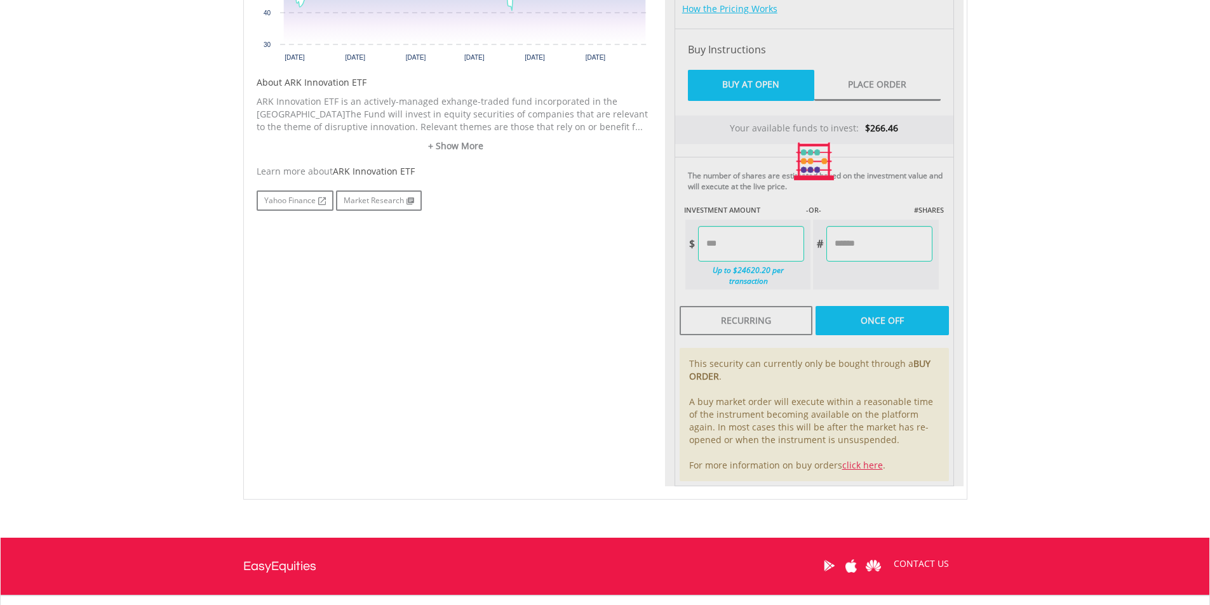
type input "******"
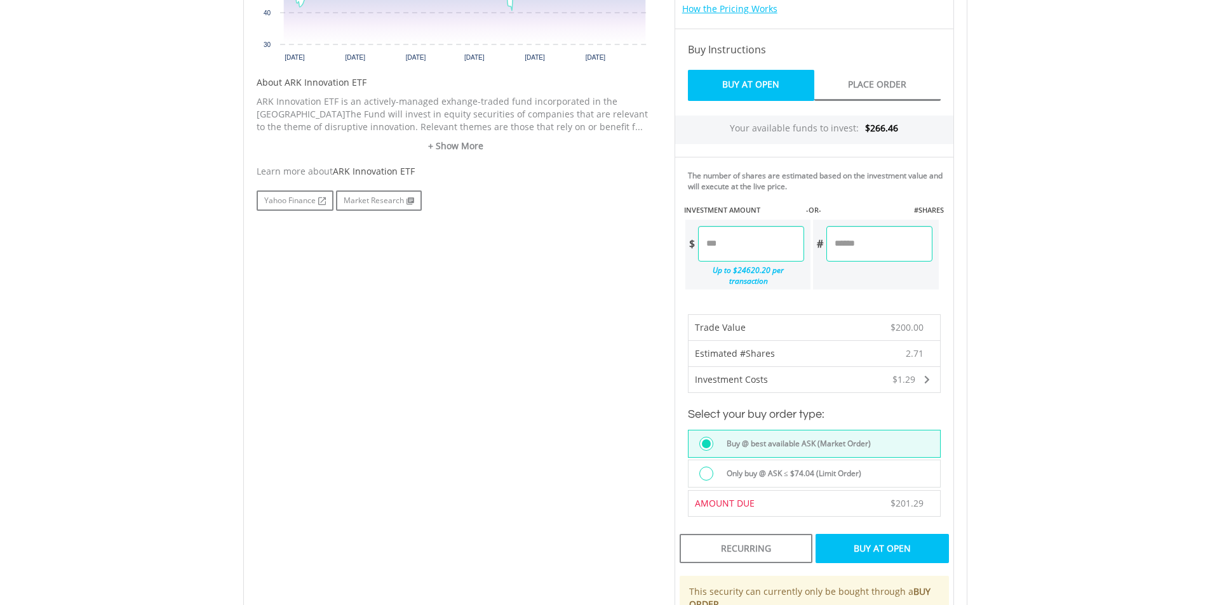
click at [894, 540] on div "Buy At Open" at bounding box center [881, 548] width 133 height 29
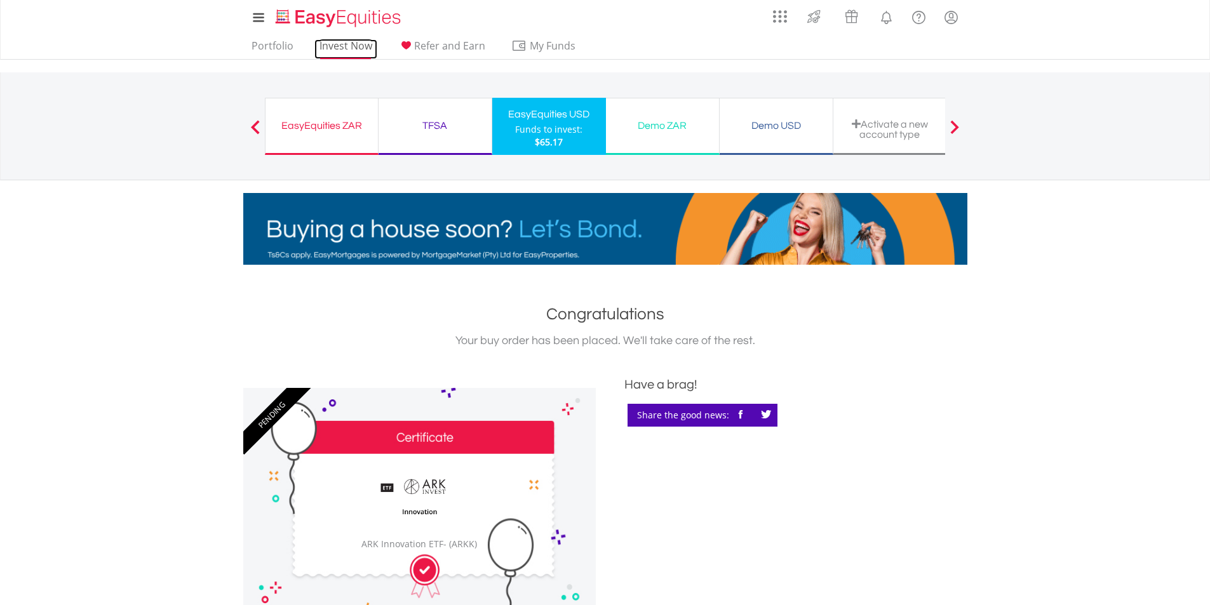
click at [350, 52] on link "Invest Now" at bounding box center [345, 49] width 63 height 20
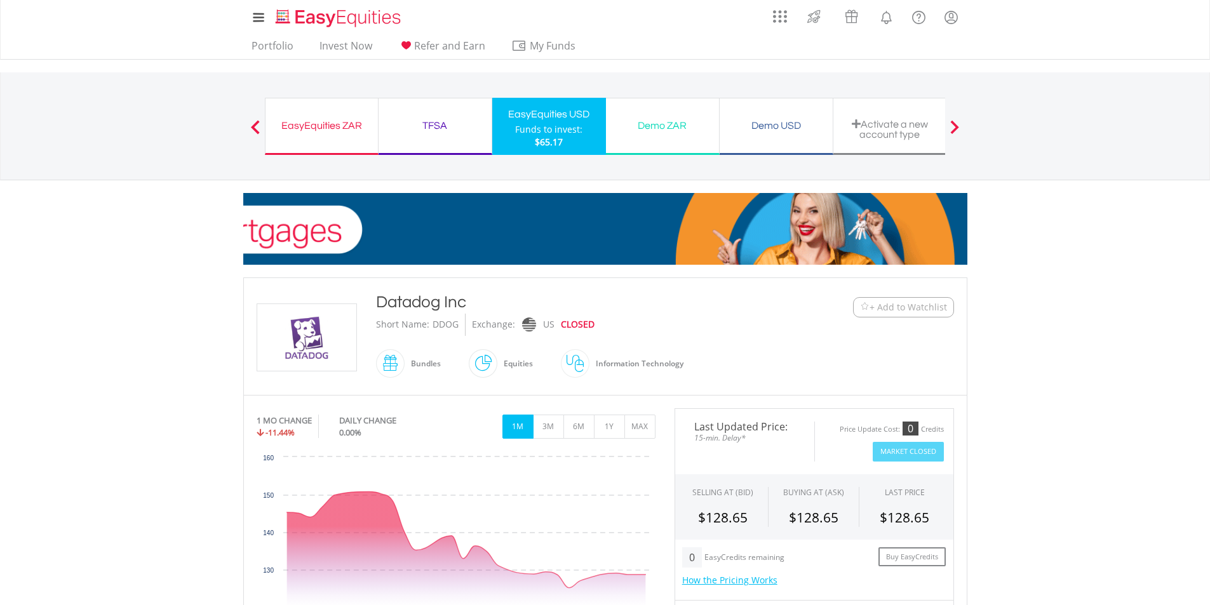
scroll to position [127, 0]
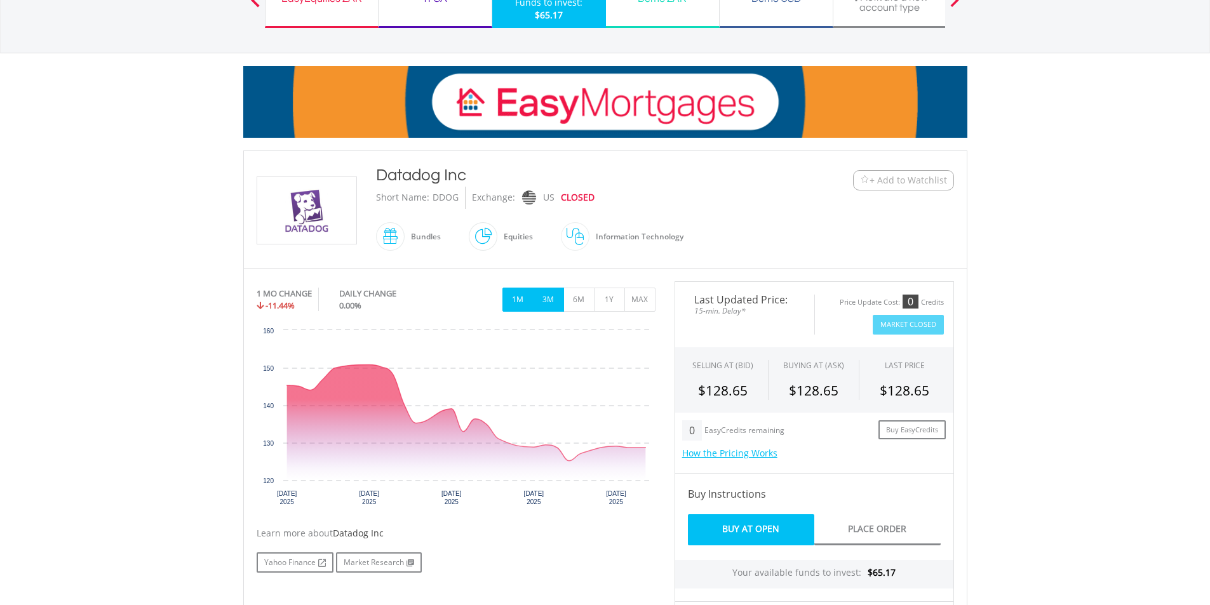
click at [545, 304] on button "3M" at bounding box center [548, 300] width 31 height 24
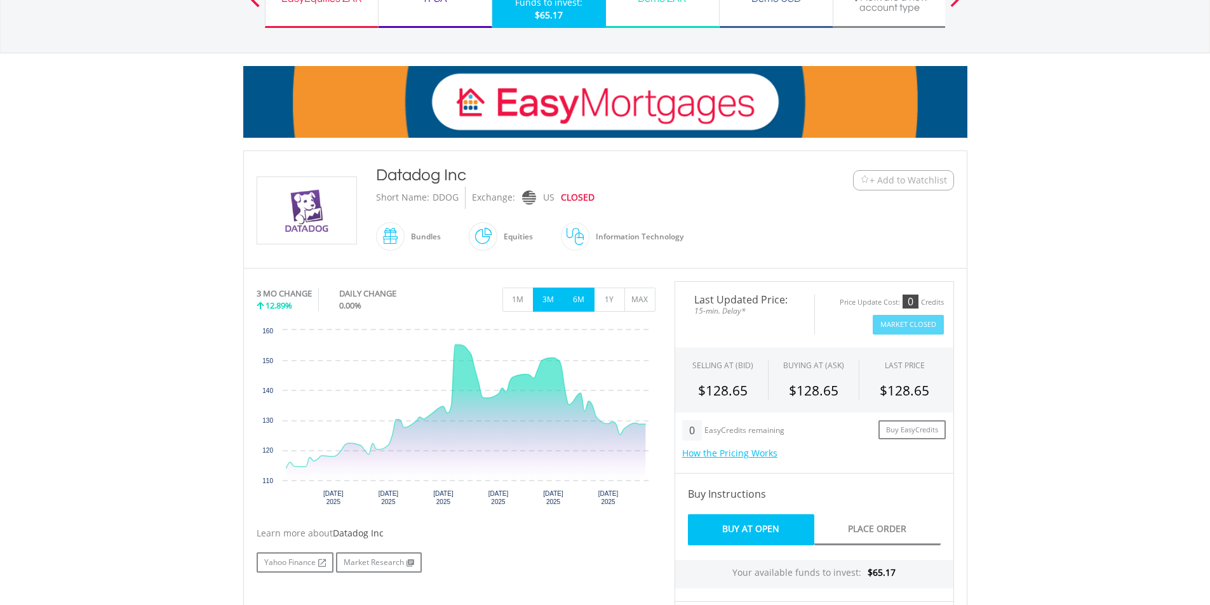
click at [579, 299] on button "6M" at bounding box center [578, 300] width 31 height 24
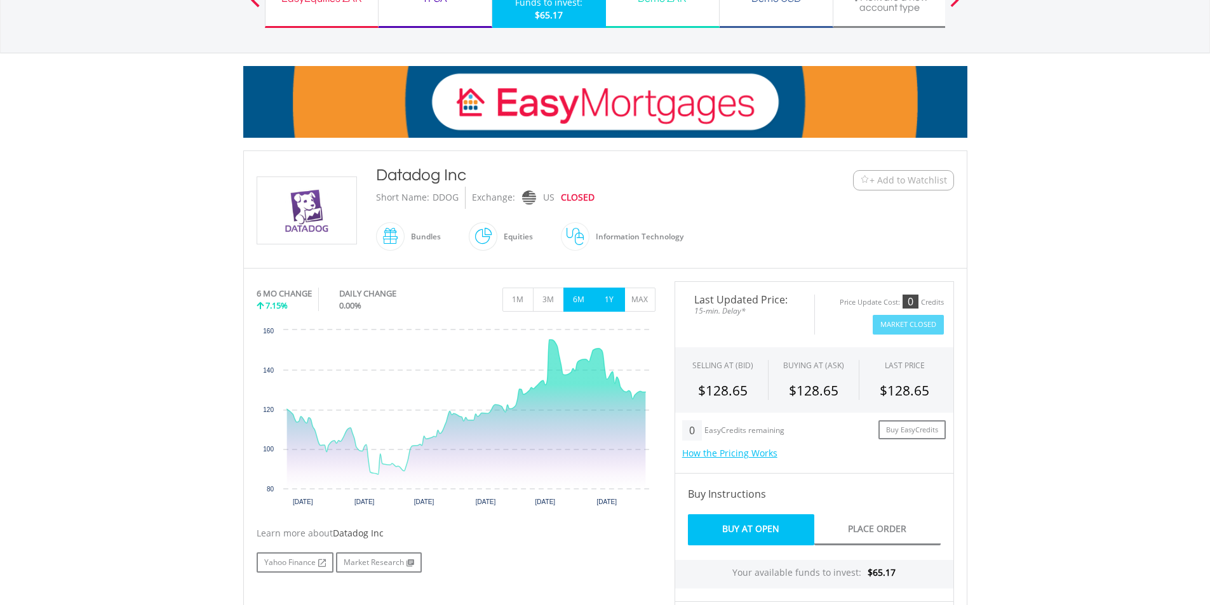
click at [620, 303] on button "1Y" at bounding box center [609, 300] width 31 height 24
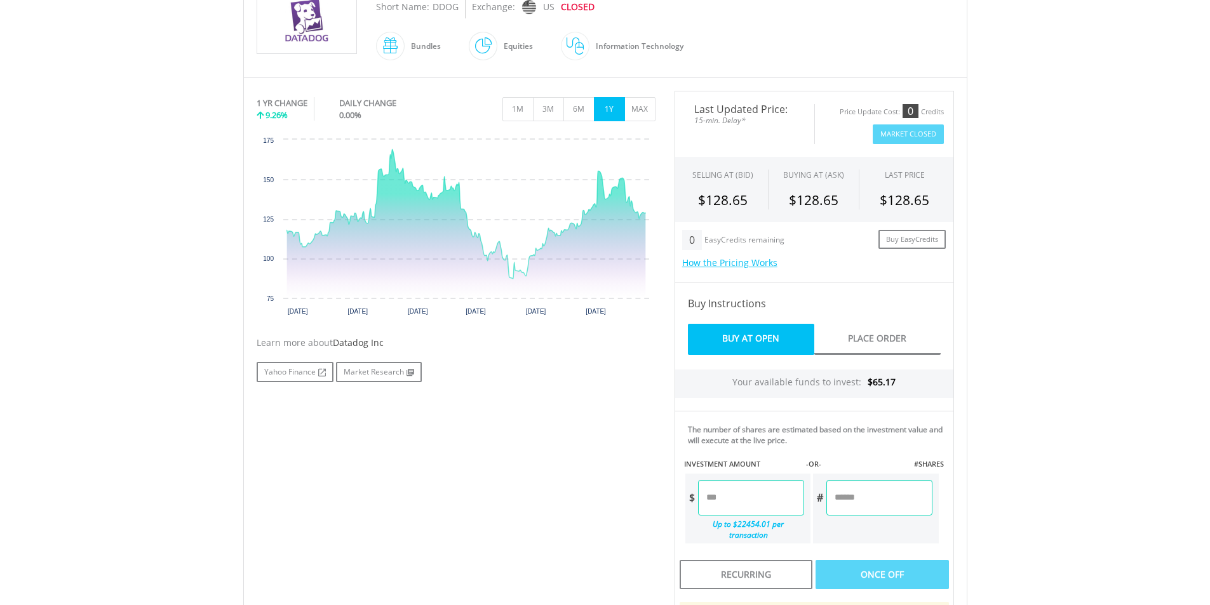
scroll to position [445, 0]
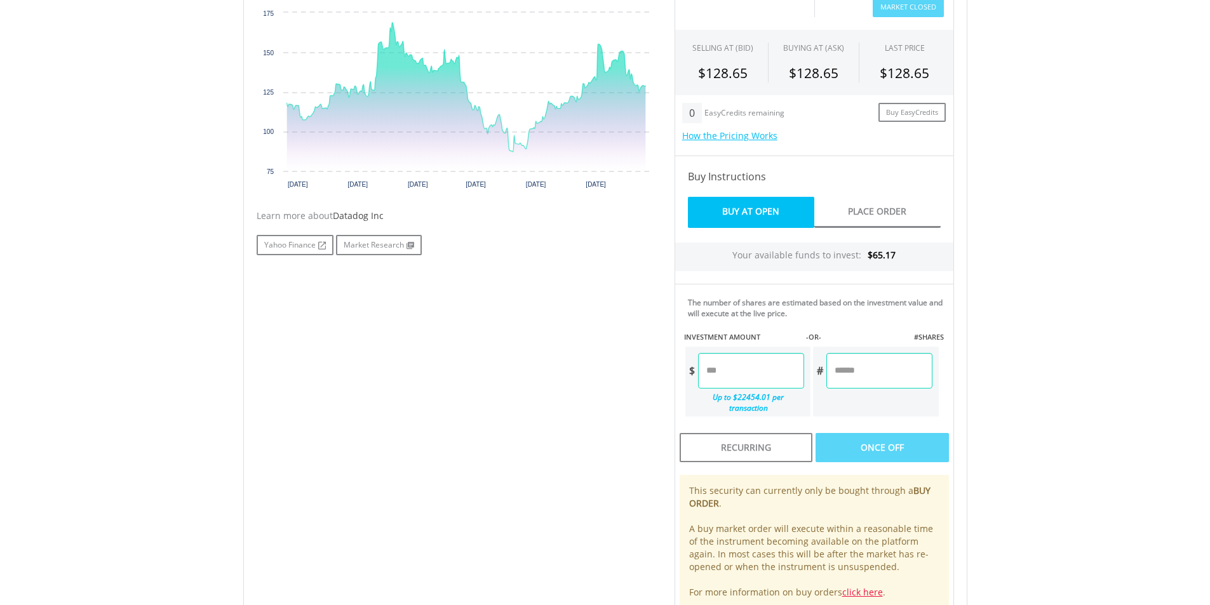
click at [730, 371] on input "number" at bounding box center [751, 371] width 106 height 36
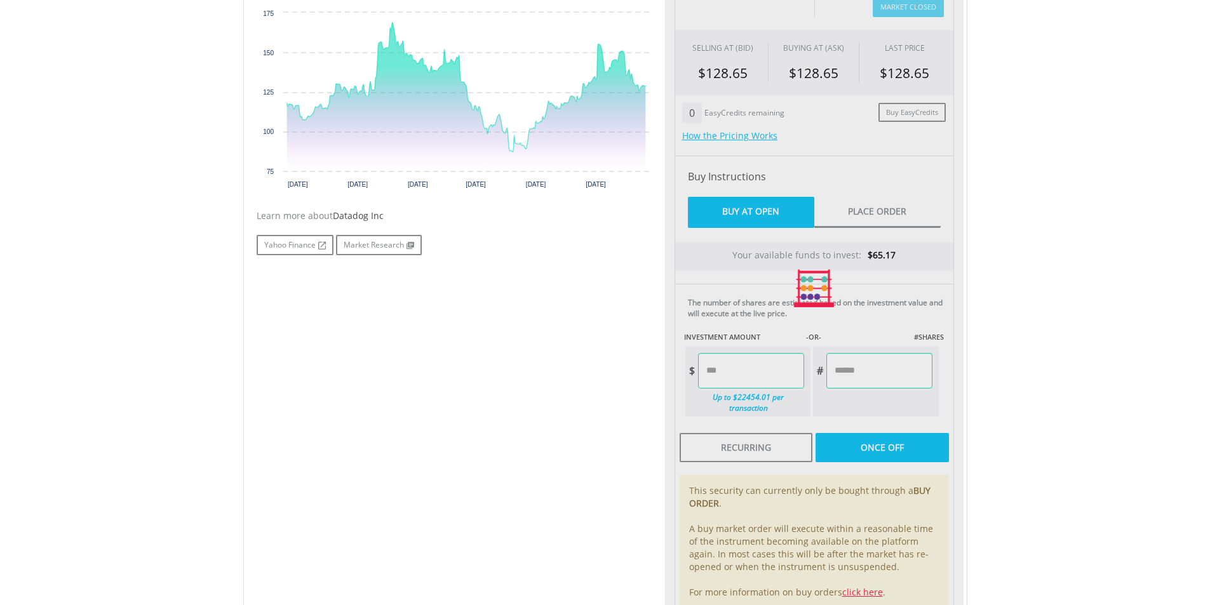
type input "*****"
type input "******"
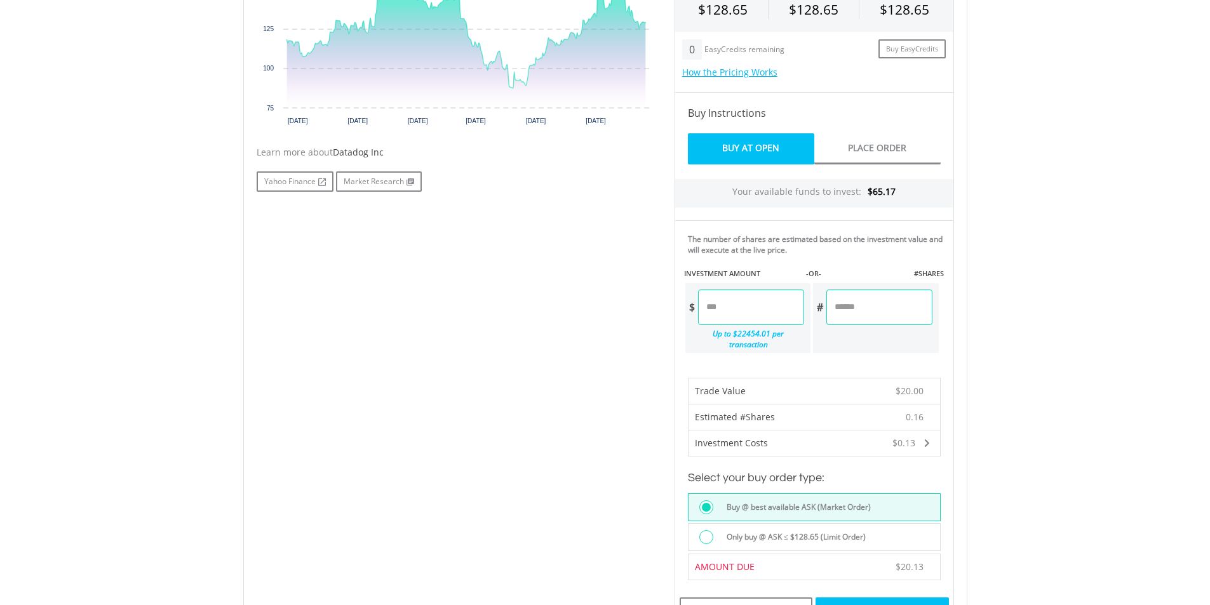
scroll to position [572, 0]
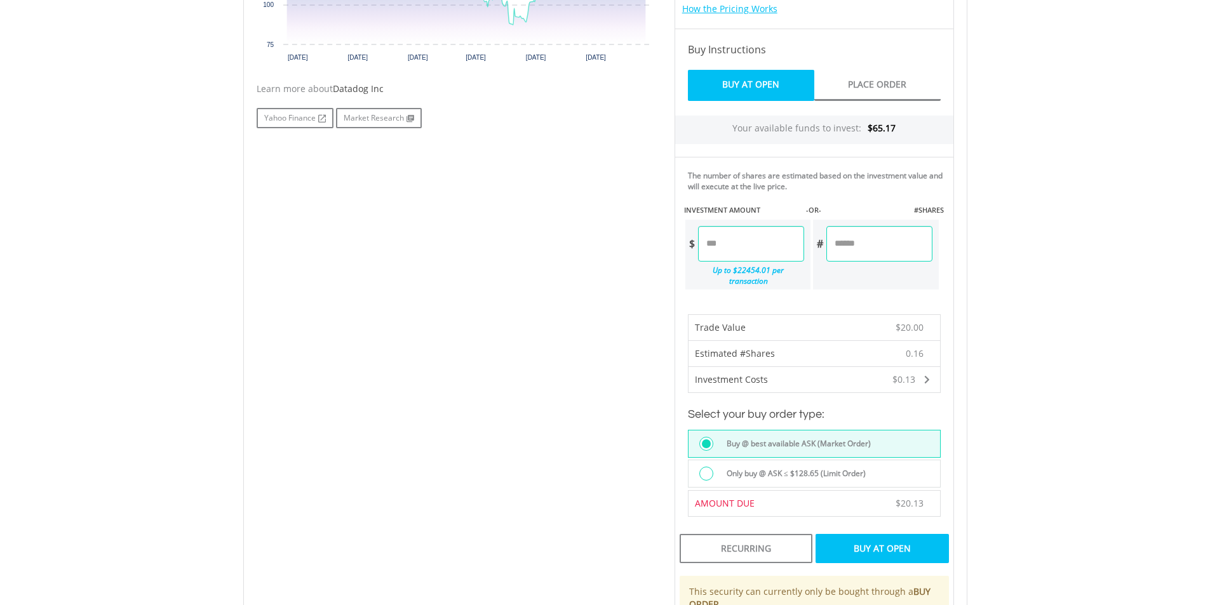
click at [892, 535] on div "Buy At Open" at bounding box center [881, 548] width 133 height 29
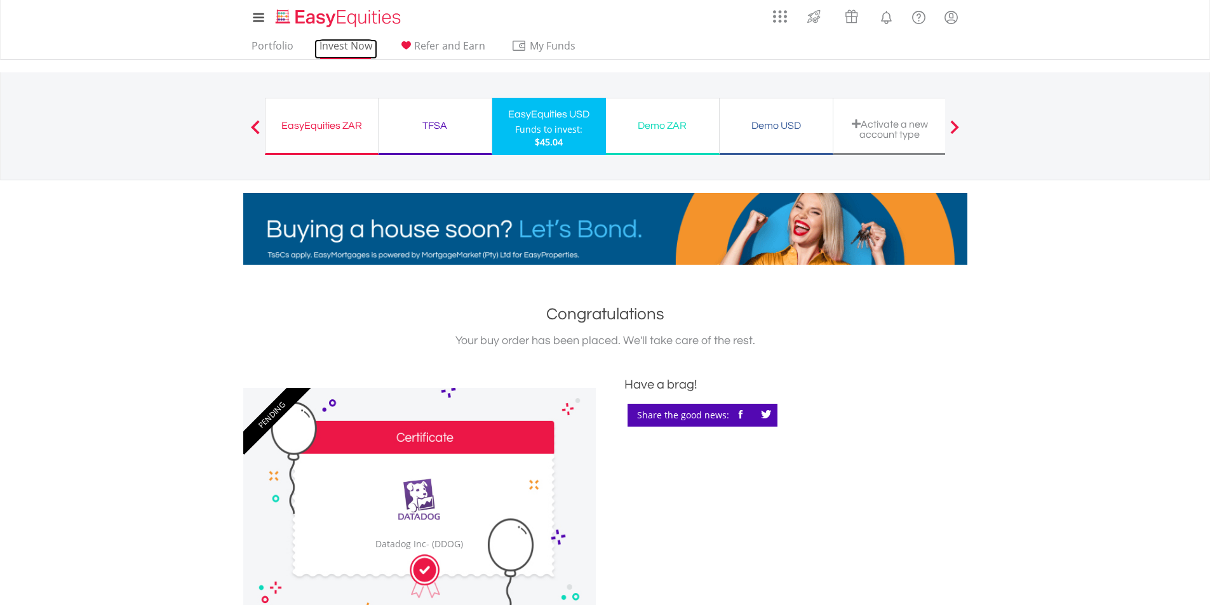
click at [349, 46] on link "Invest Now" at bounding box center [345, 49] width 63 height 20
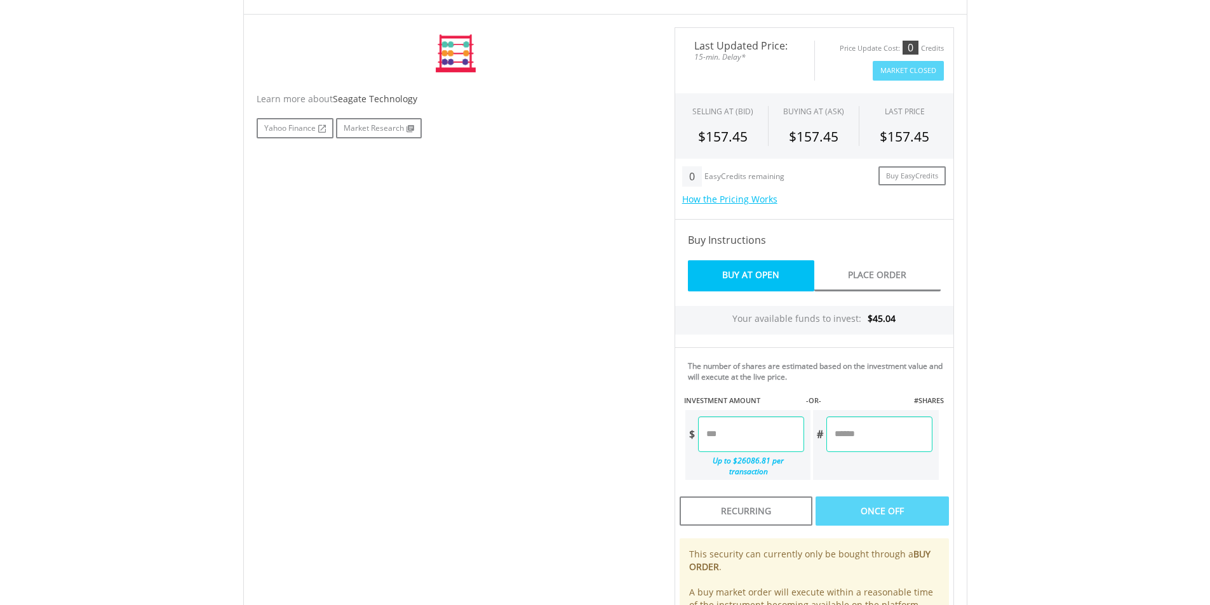
scroll to position [381, 0]
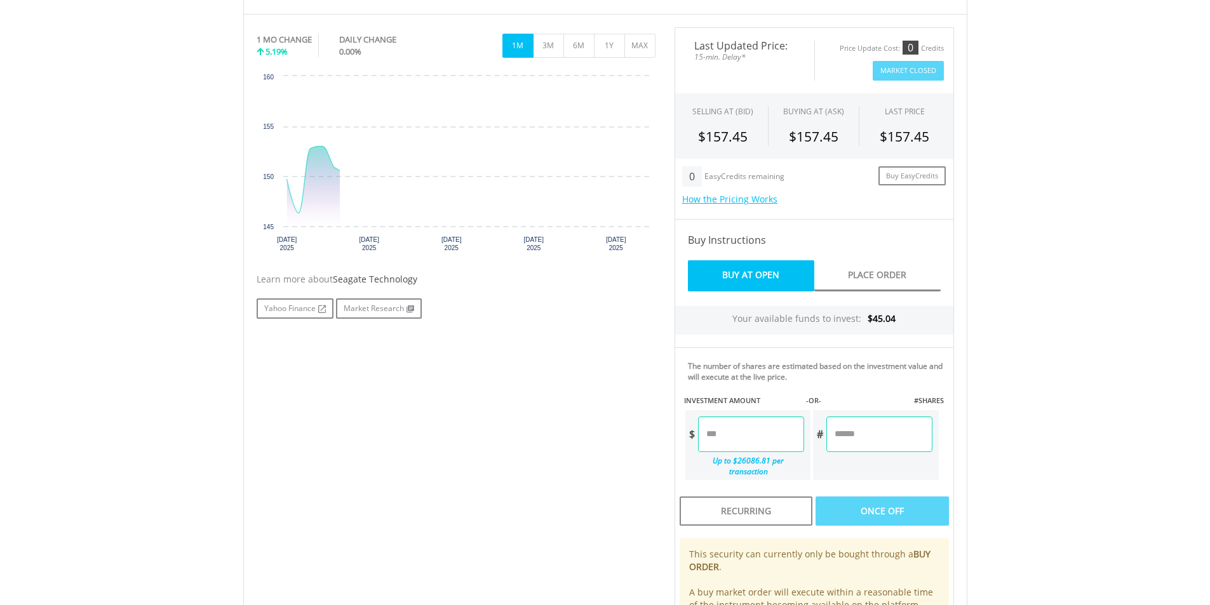
click at [753, 419] on input "number" at bounding box center [751, 435] width 106 height 36
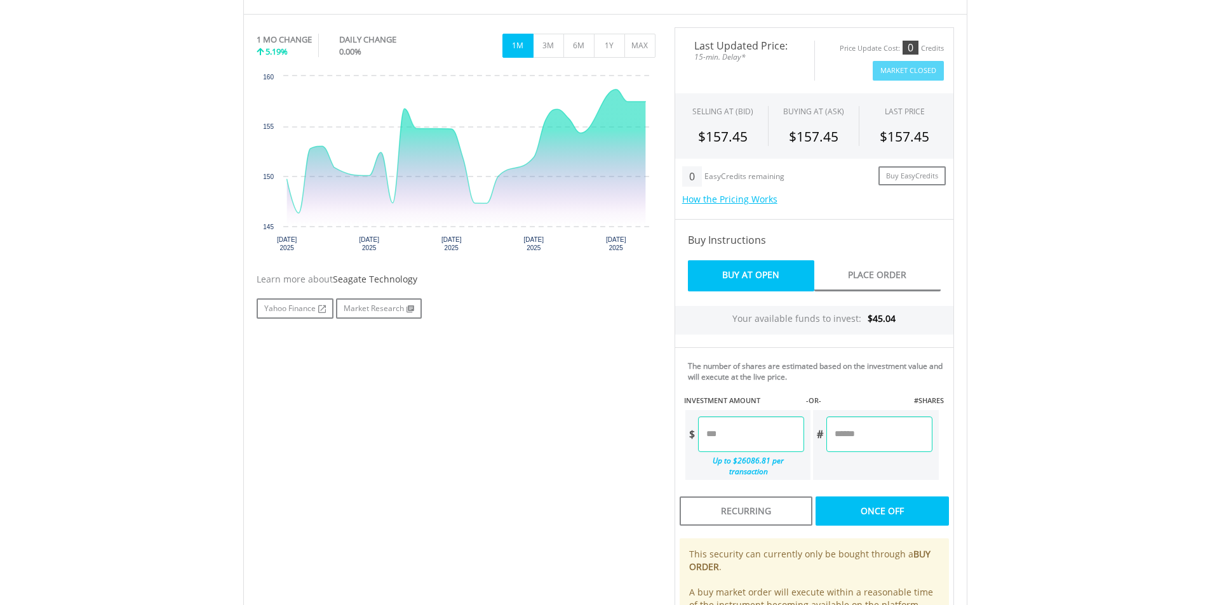
type input "*****"
click at [868, 506] on div "Last Updated Price: 15-min. Delay* Price Update Cost: 0 Credits Market Closed S…" at bounding box center [814, 352] width 298 height 650
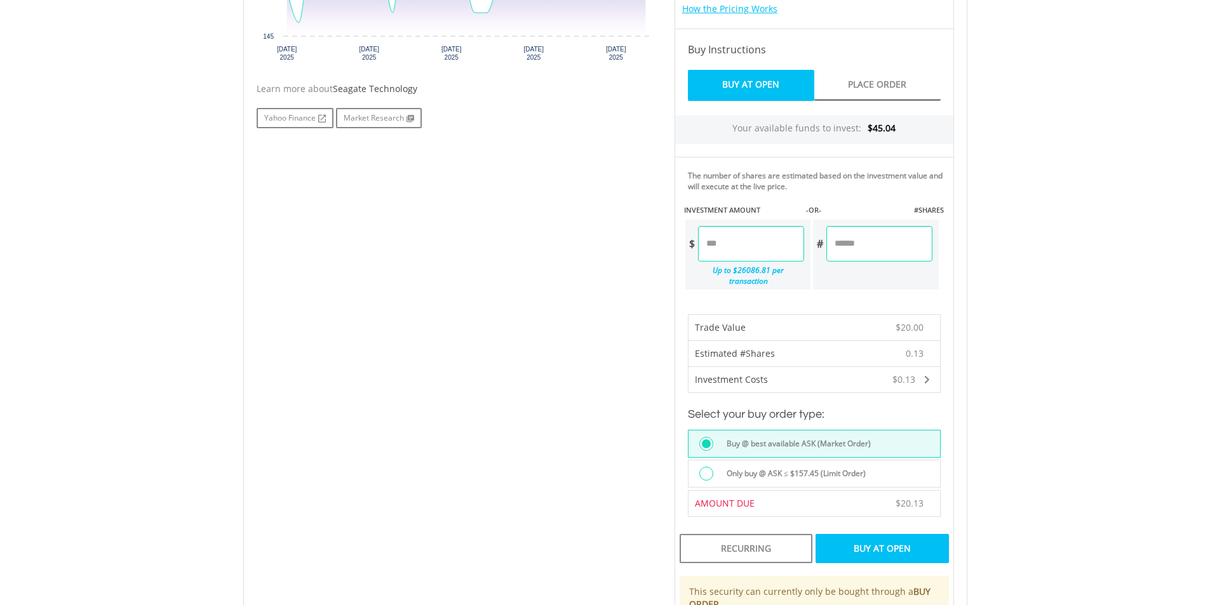
scroll to position [635, 0]
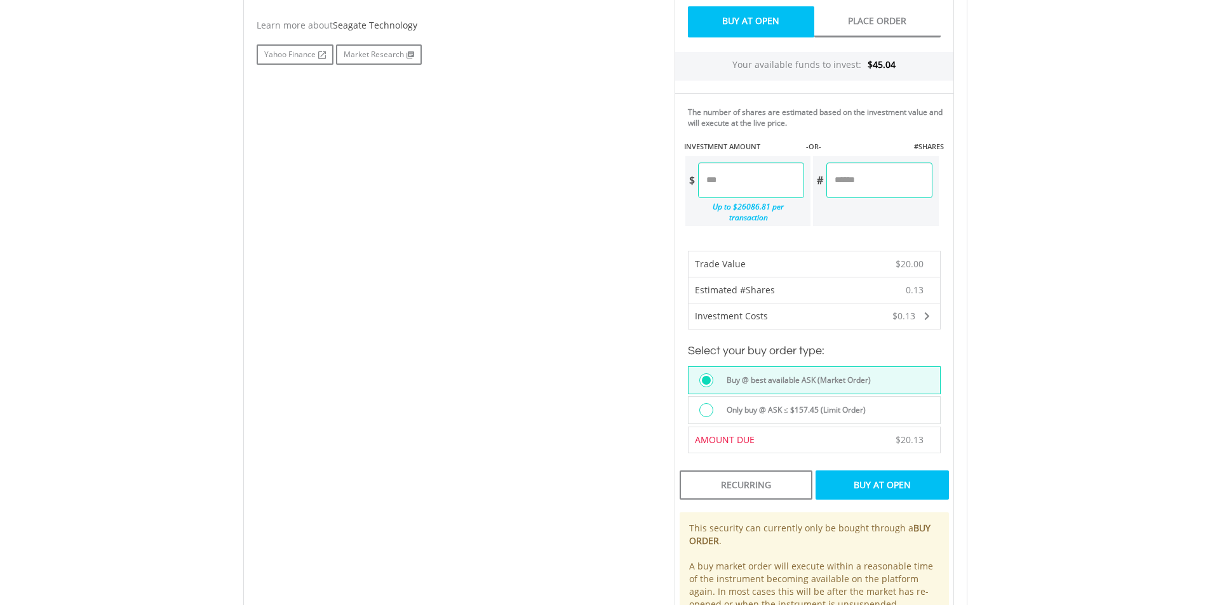
click at [869, 472] on div "Buy At Open" at bounding box center [881, 485] width 133 height 29
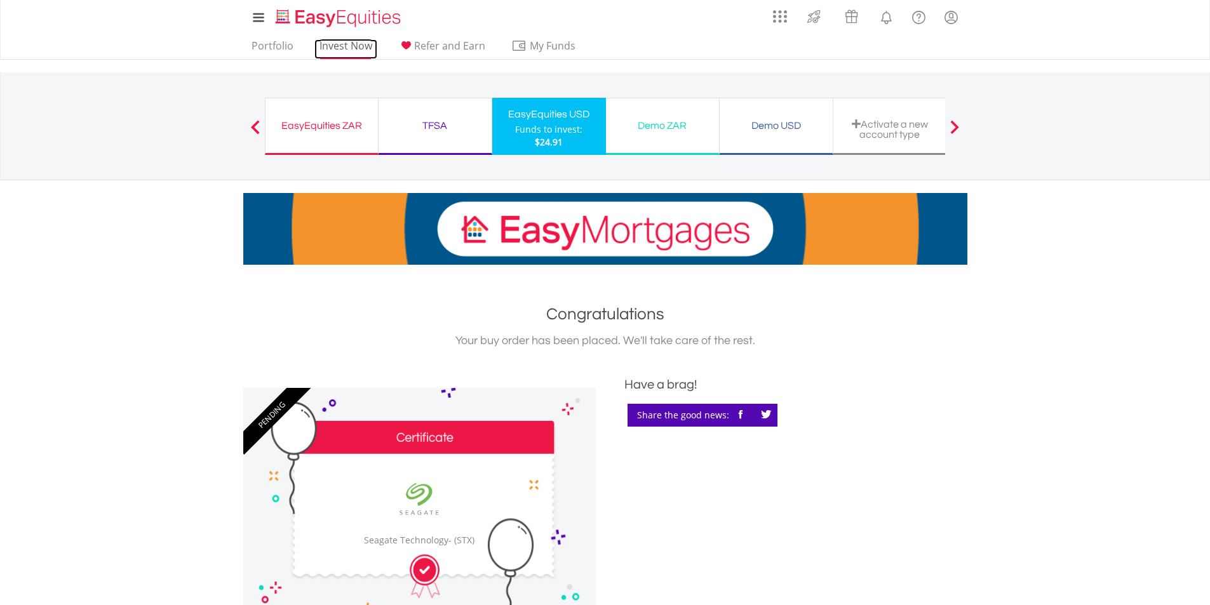
click at [336, 45] on link "Invest Now" at bounding box center [345, 49] width 63 height 20
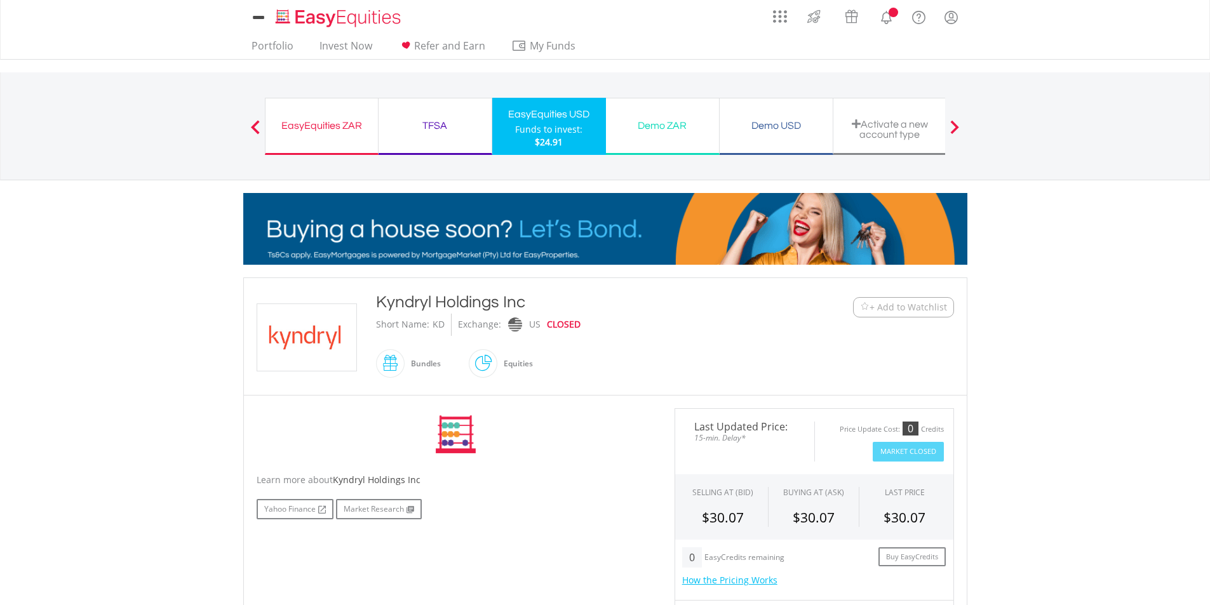
scroll to position [191, 0]
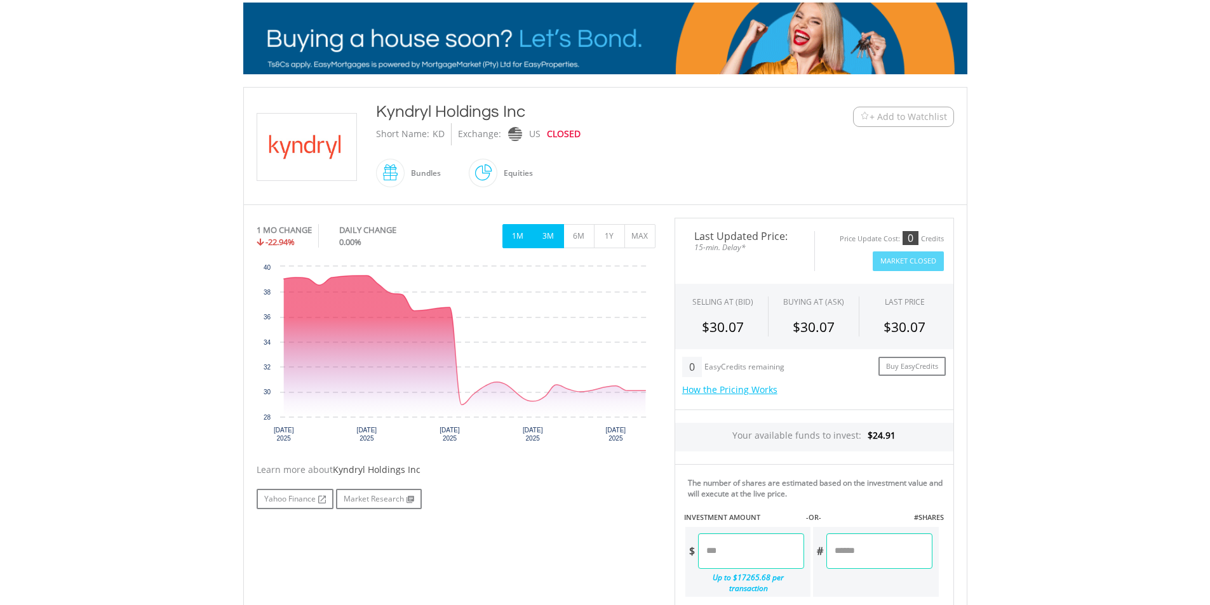
click at [552, 236] on button "3M" at bounding box center [548, 236] width 31 height 24
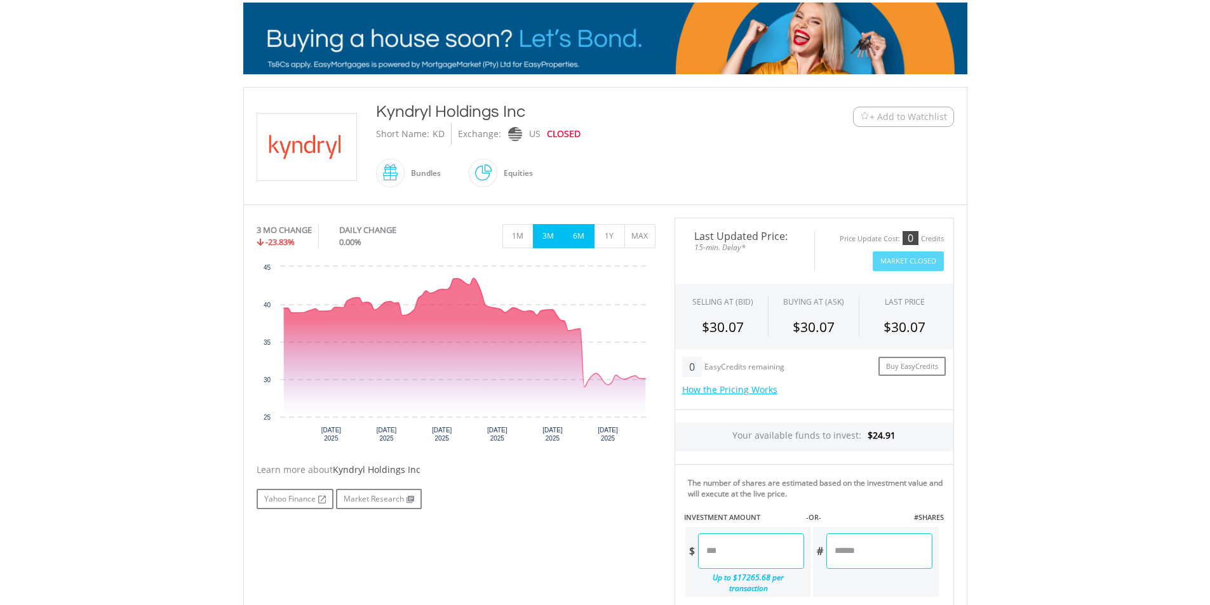
click at [575, 236] on button "6M" at bounding box center [578, 236] width 31 height 24
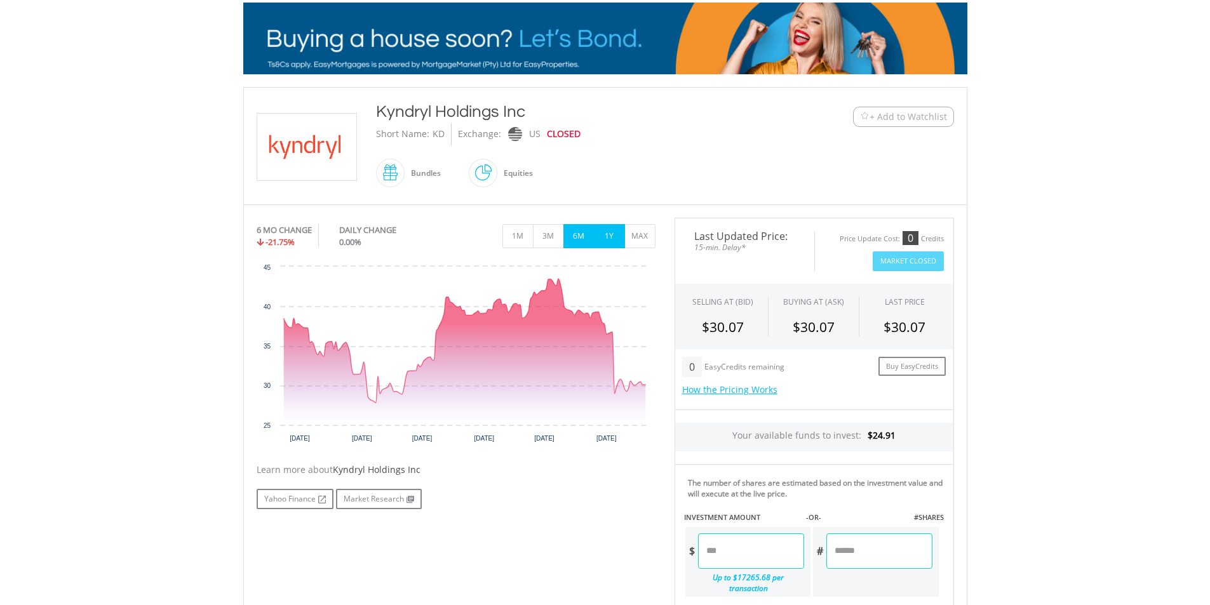
click at [615, 238] on button "1Y" at bounding box center [609, 236] width 31 height 24
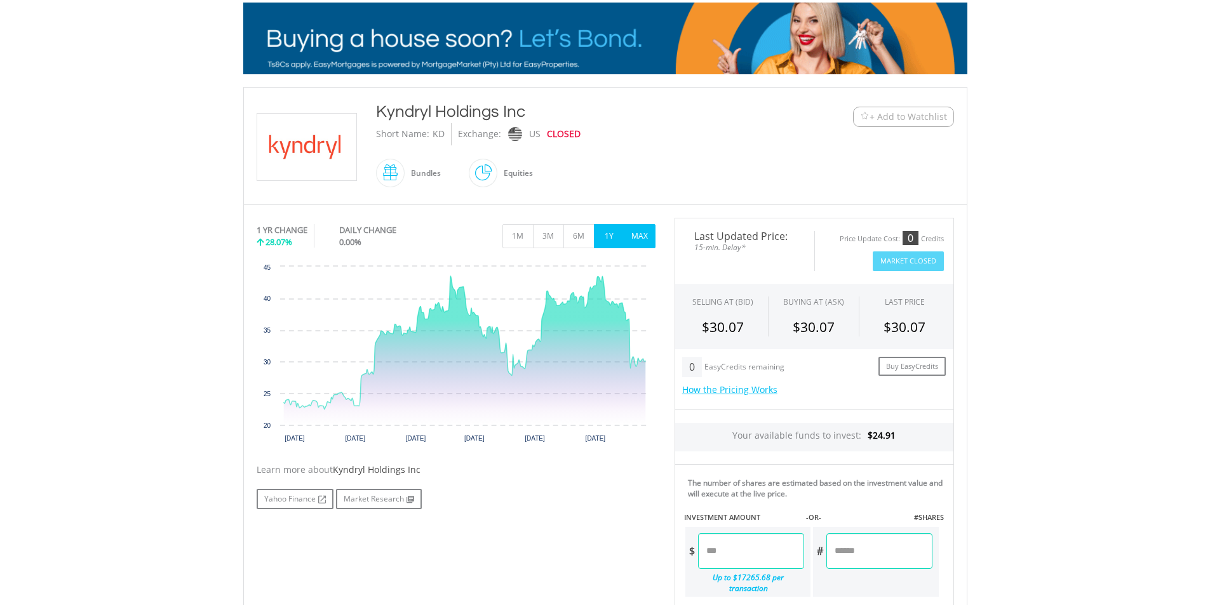
click at [633, 239] on button "MAX" at bounding box center [639, 236] width 31 height 24
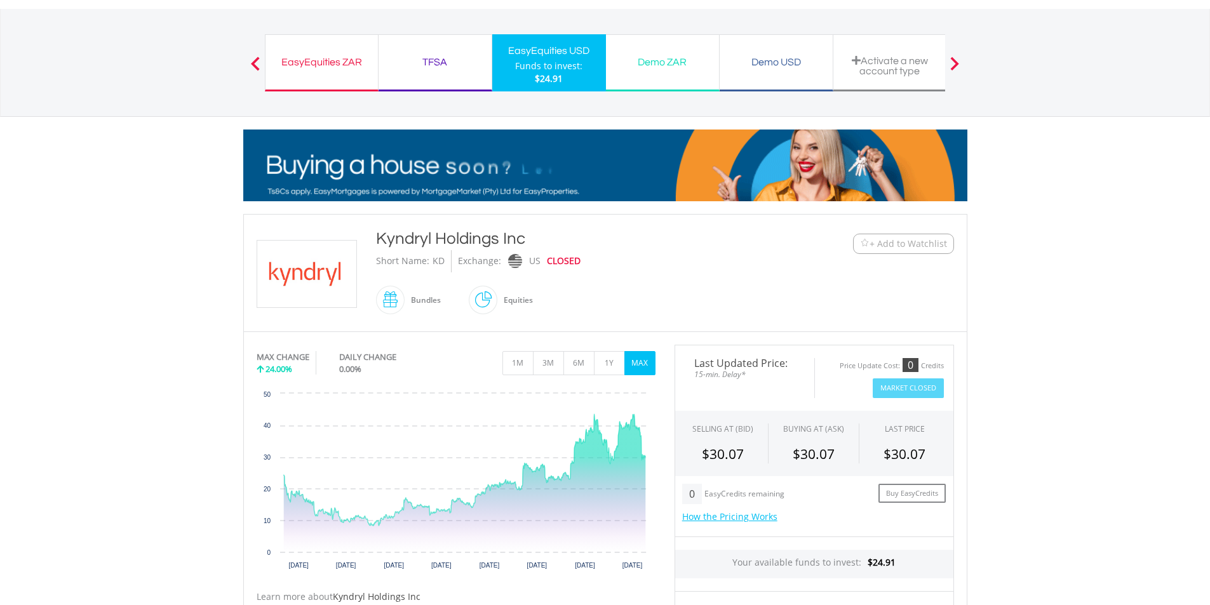
scroll to position [0, 0]
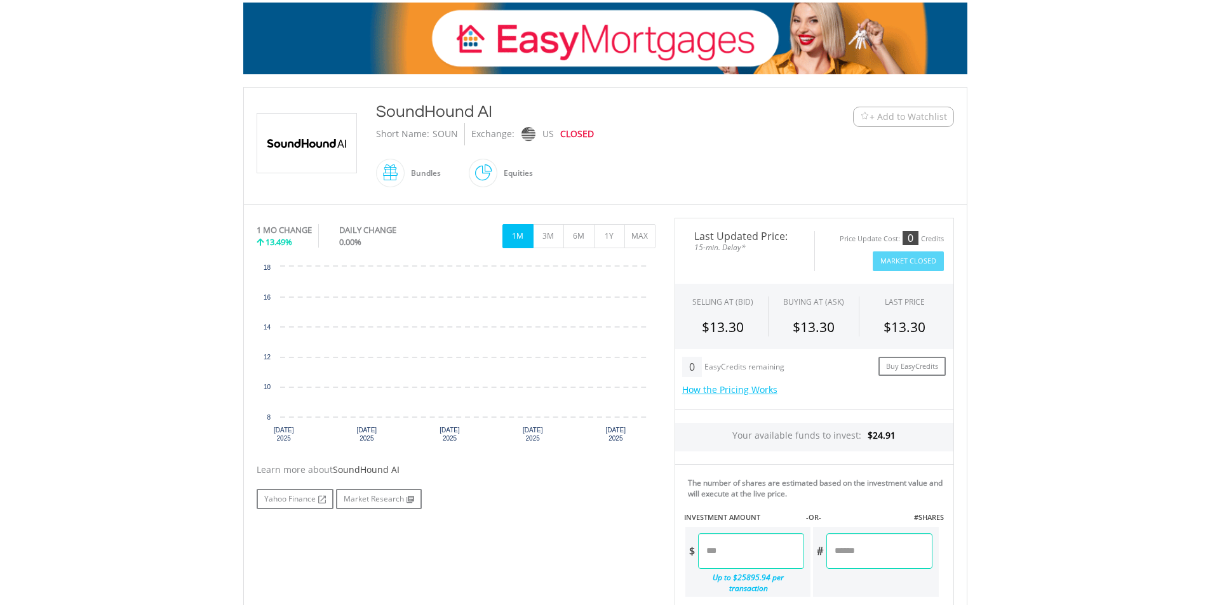
scroll to position [381, 0]
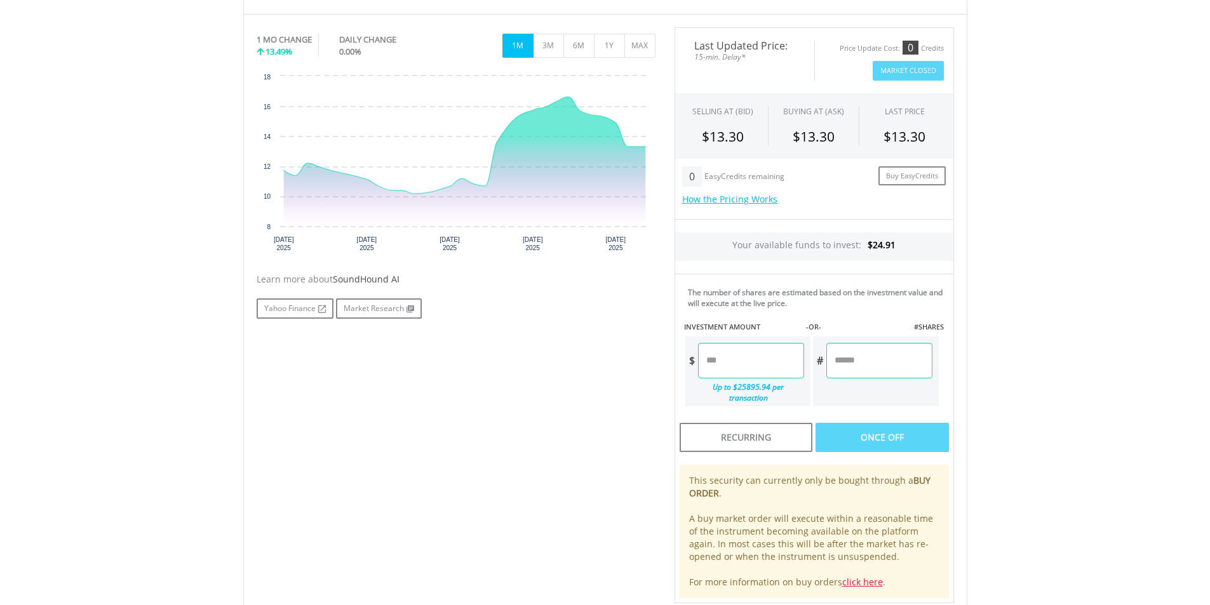
click at [742, 363] on input "number" at bounding box center [751, 361] width 106 height 36
type input "*****"
type input "******"
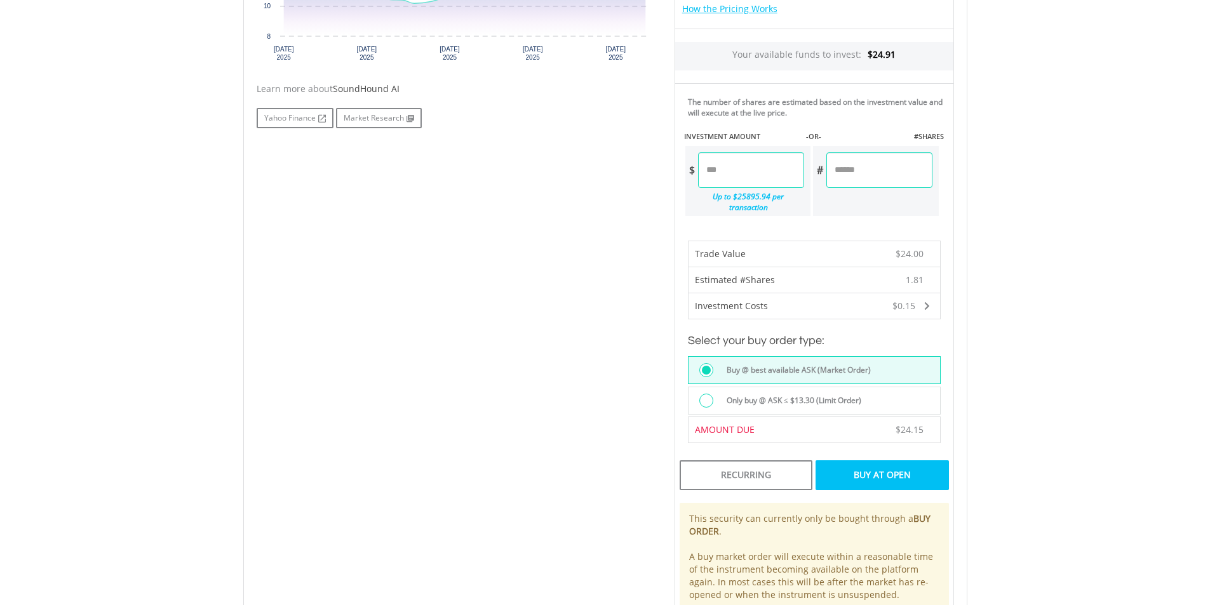
scroll to position [635, 0]
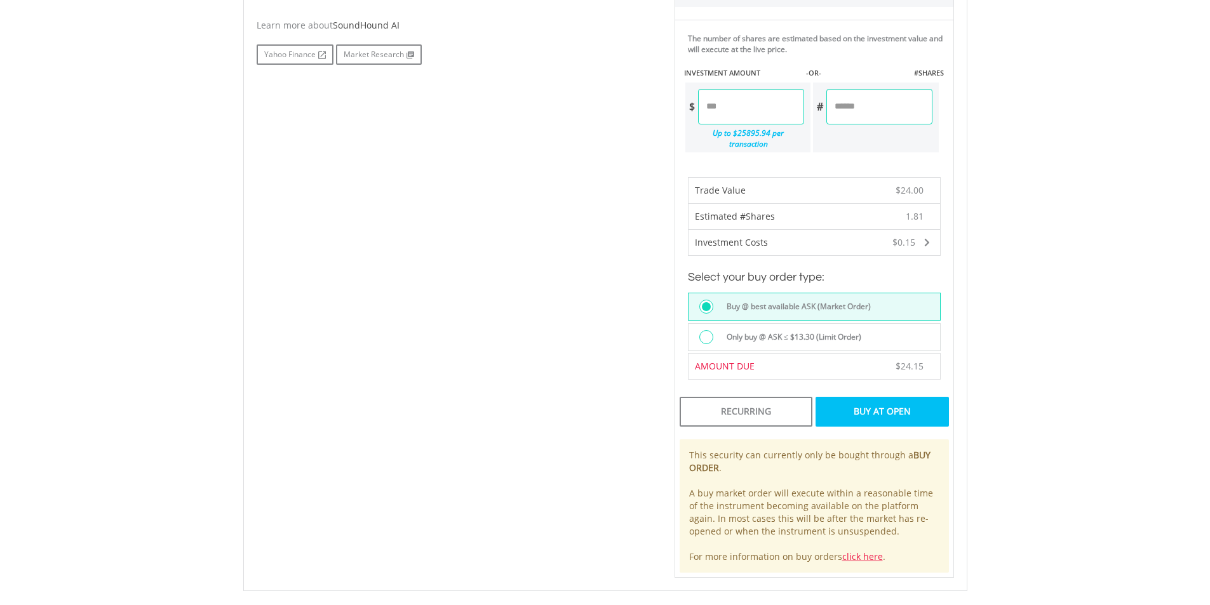
click at [864, 405] on div "Buy At Open" at bounding box center [881, 411] width 133 height 29
